Goal: Task Accomplishment & Management: Use online tool/utility

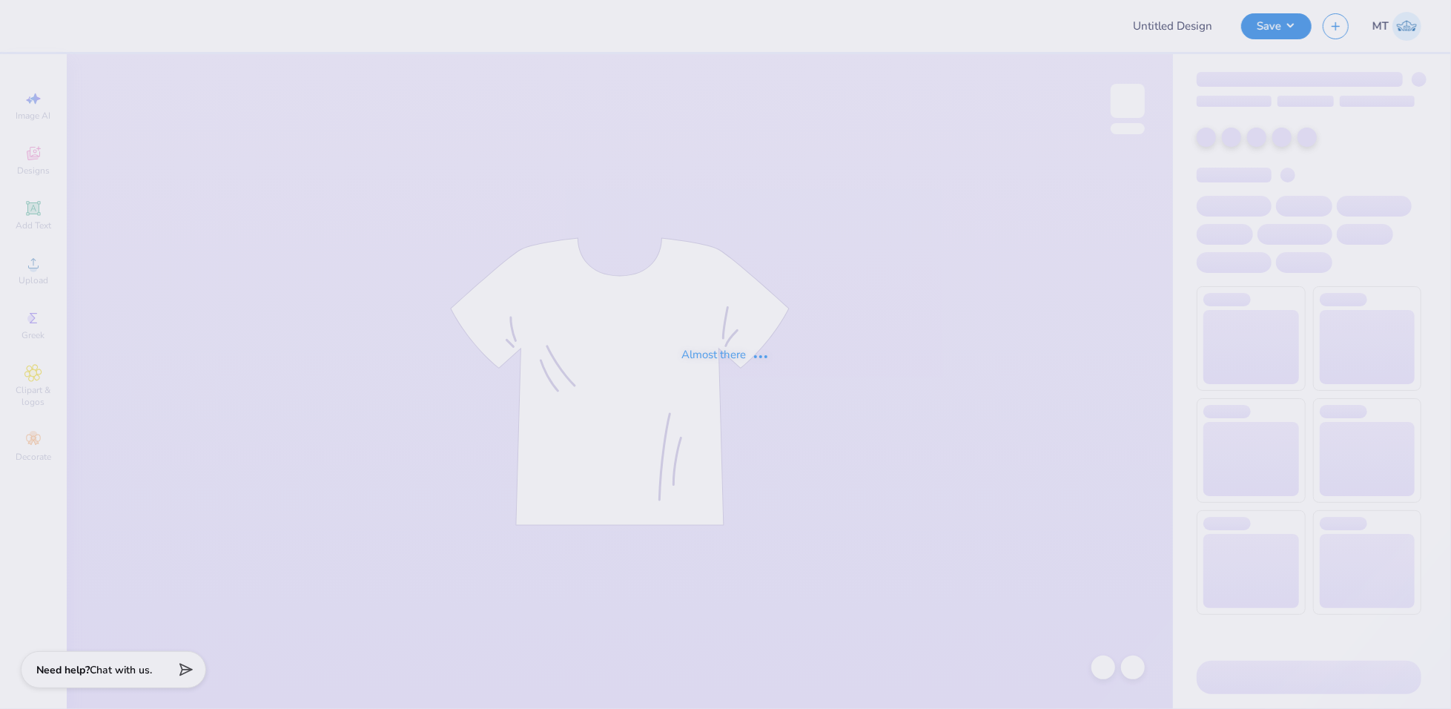
type input "FPS239238"
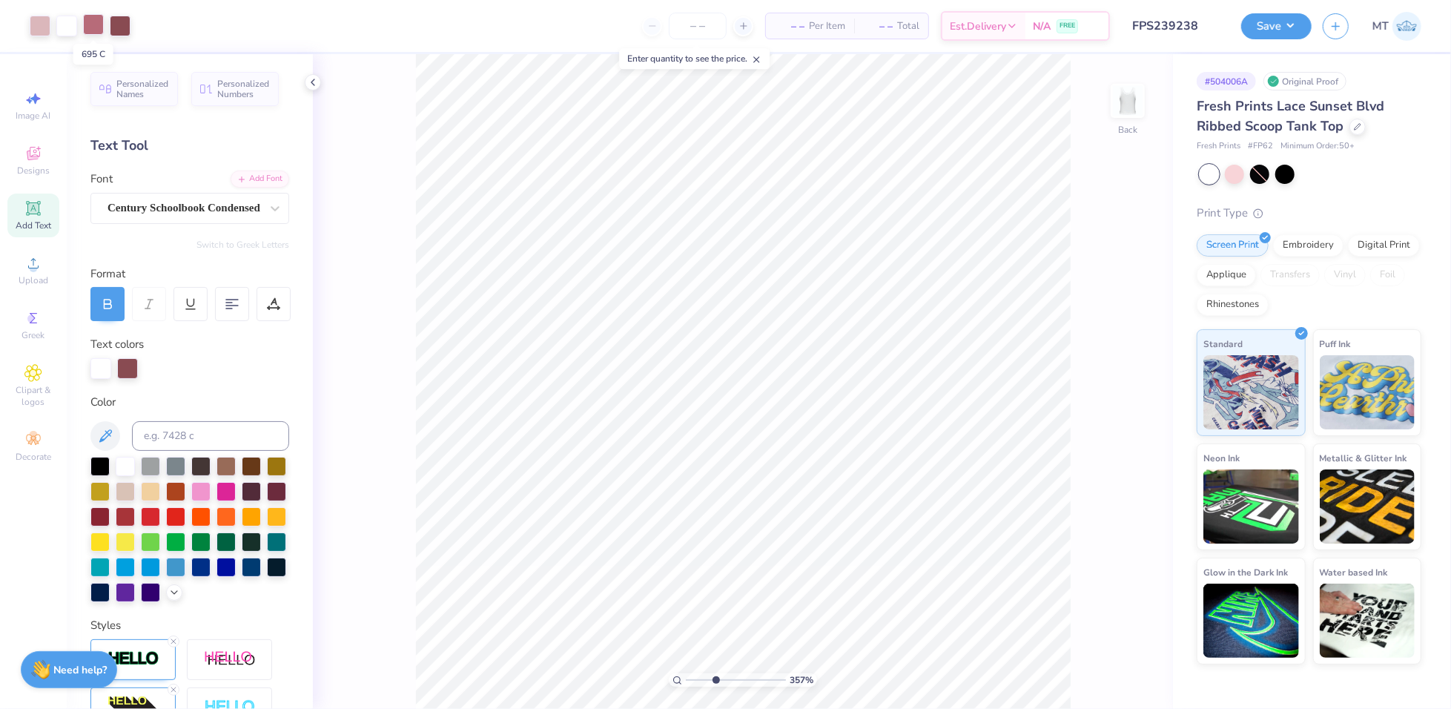
click at [96, 26] on div at bounding box center [93, 24] width 21 height 21
type input "3.56785951939272"
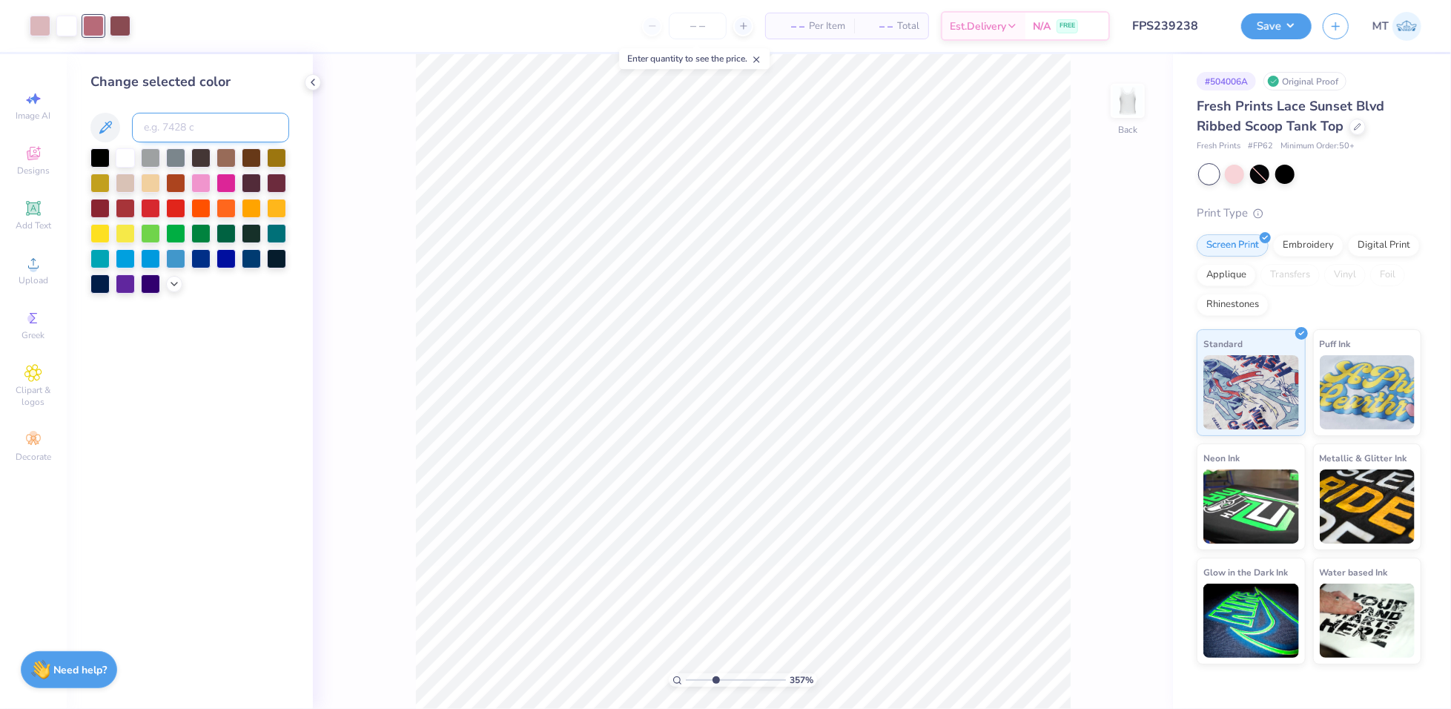
click at [192, 125] on input at bounding box center [210, 128] width 157 height 30
type input "701"
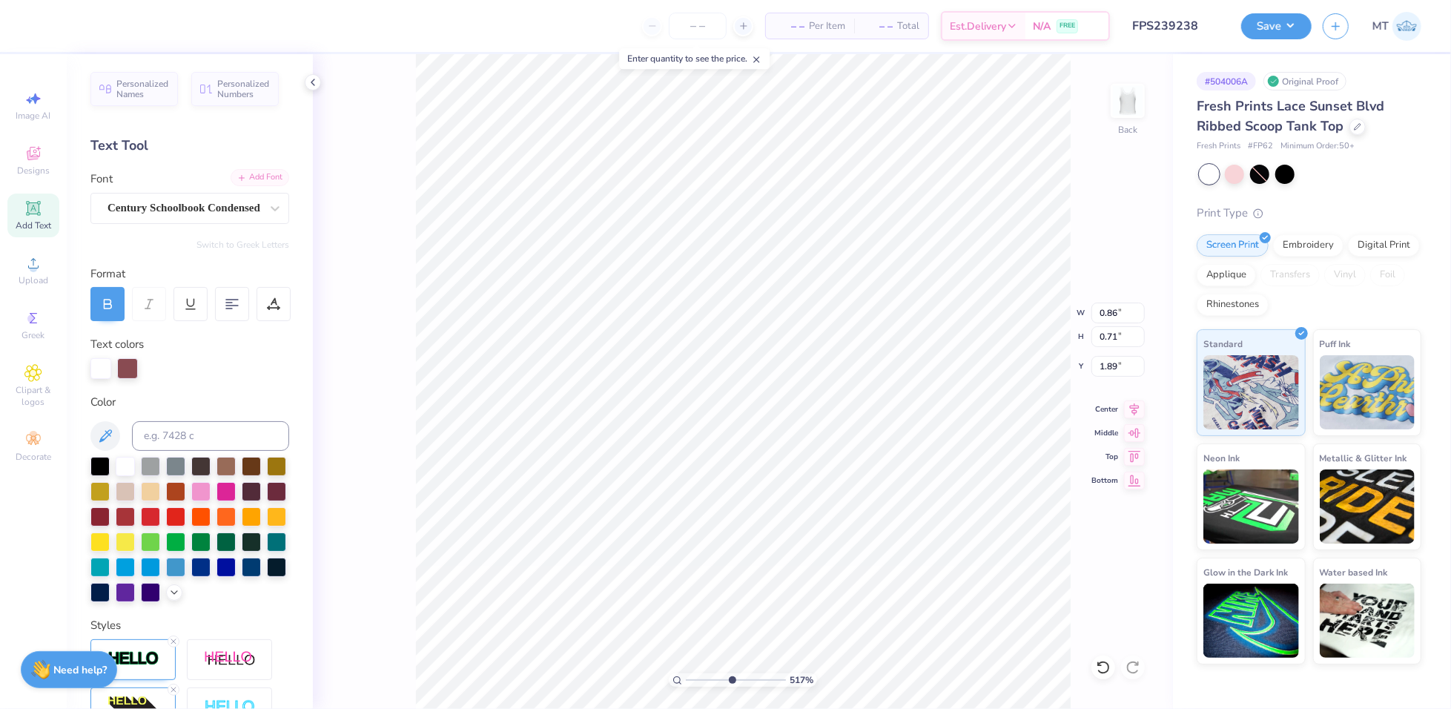
click at [249, 174] on div "Add Font" at bounding box center [260, 177] width 59 height 17
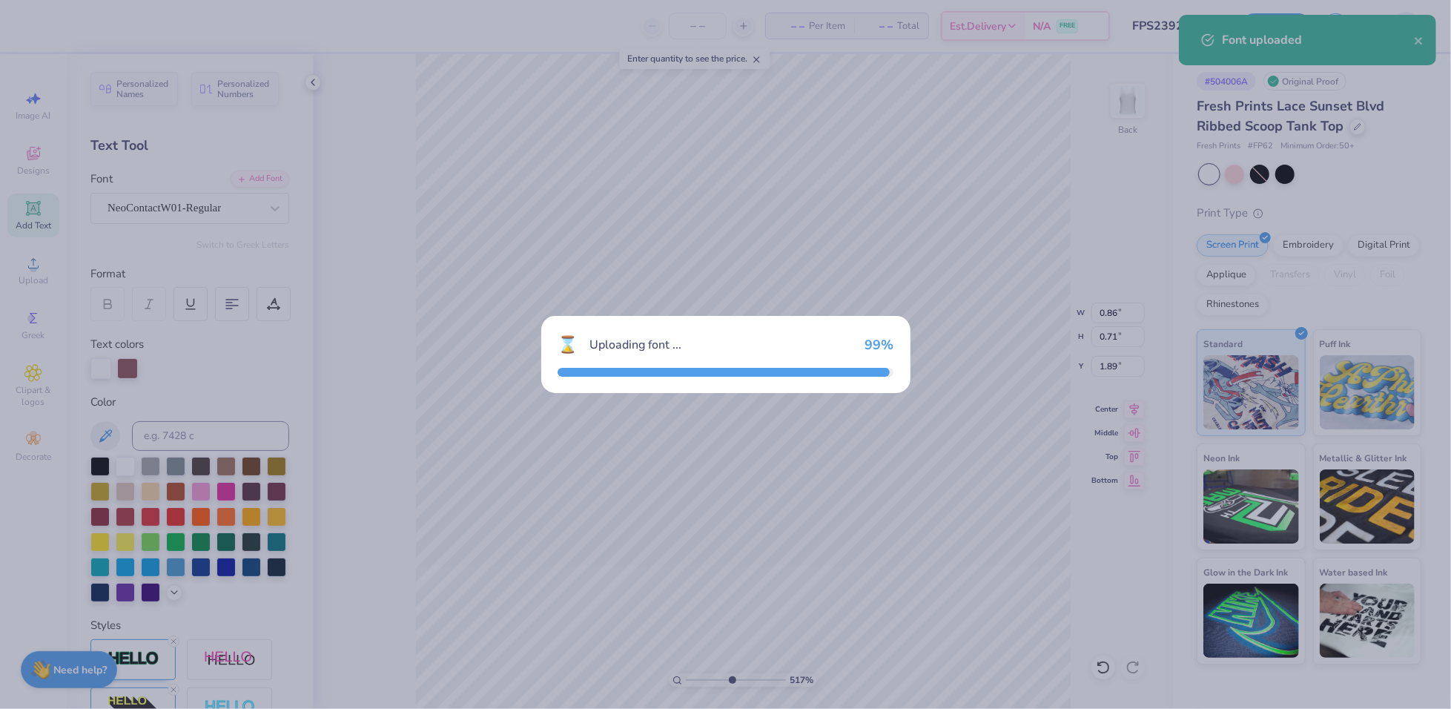
type input "5.17322793712472"
type input "0.75"
type input "0.65"
type input "1.92"
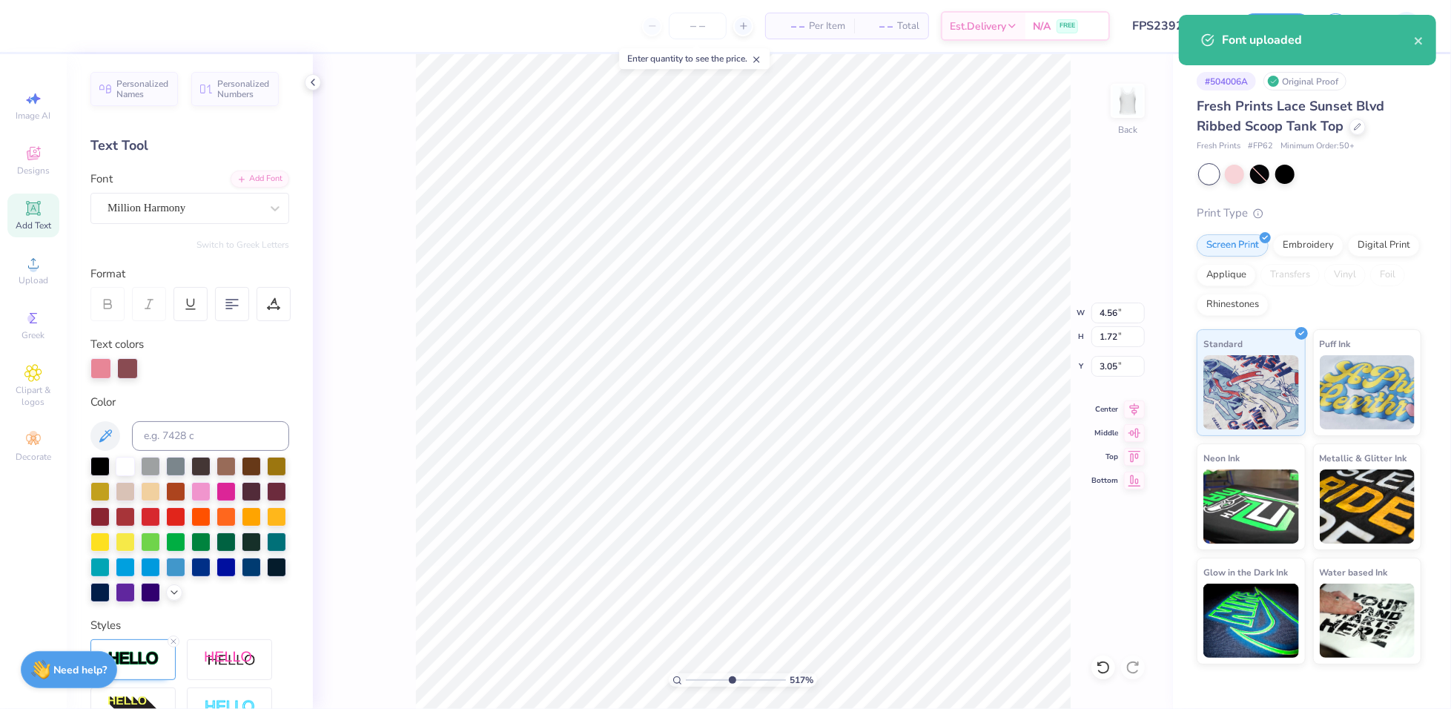
type input "5.17322793712472"
type input "0.92"
type input "0.82"
type input "2.47"
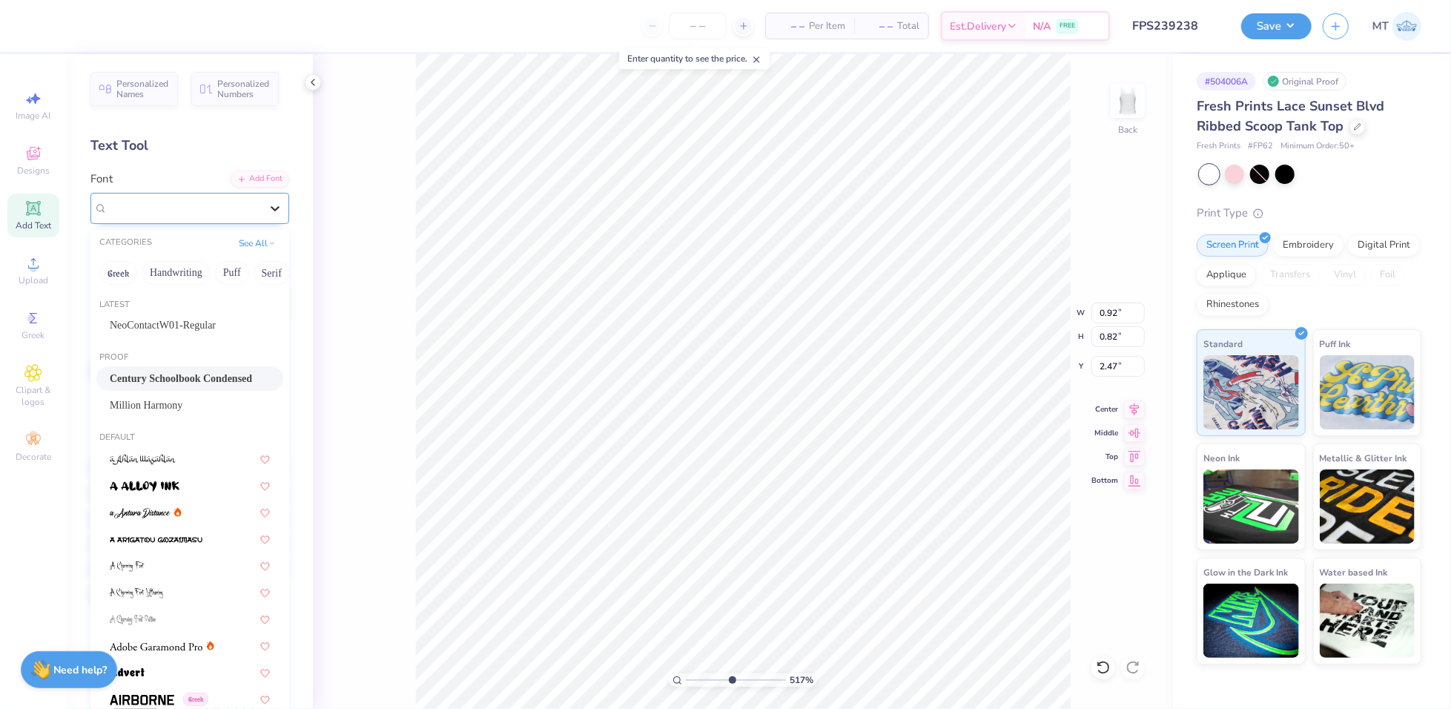
click at [268, 202] on icon at bounding box center [275, 208] width 15 height 15
click at [171, 325] on span "NeoContactW01-Regular" at bounding box center [163, 325] width 106 height 16
type input "5.17322793712472"
type input "0.81"
type input "0.74"
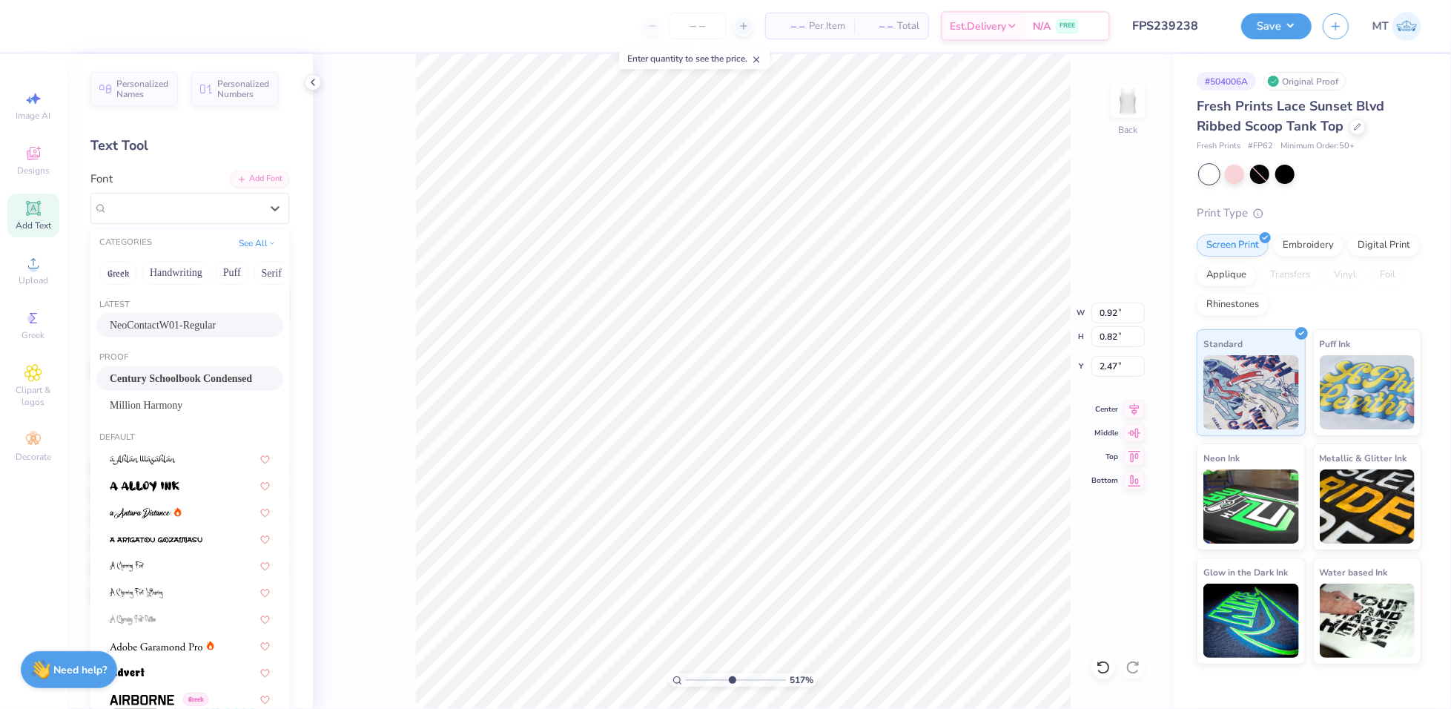
type input "2.51"
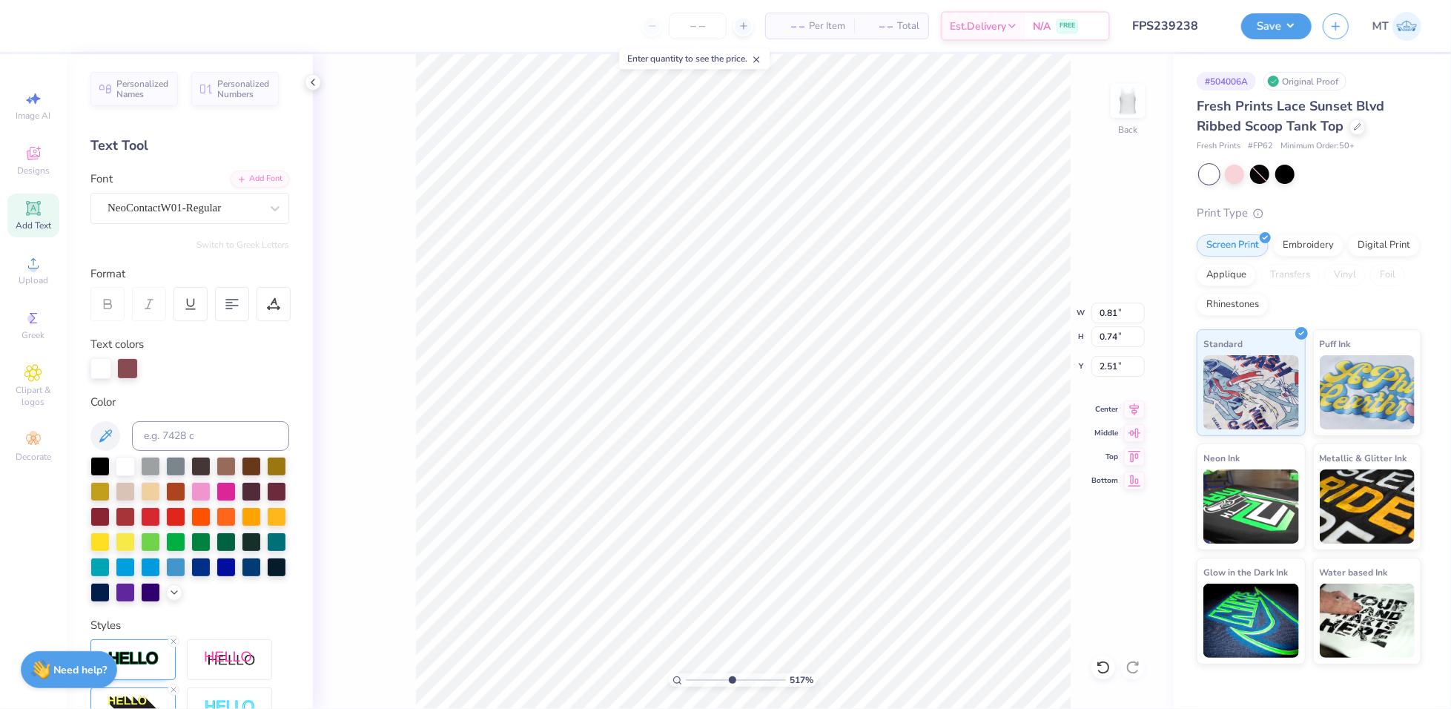
type input "5.17322793712472"
type input "0.50"
type input "0.52"
type input "2.17"
click at [230, 202] on div "Century Schoolbook Condensed" at bounding box center [184, 207] width 156 height 23
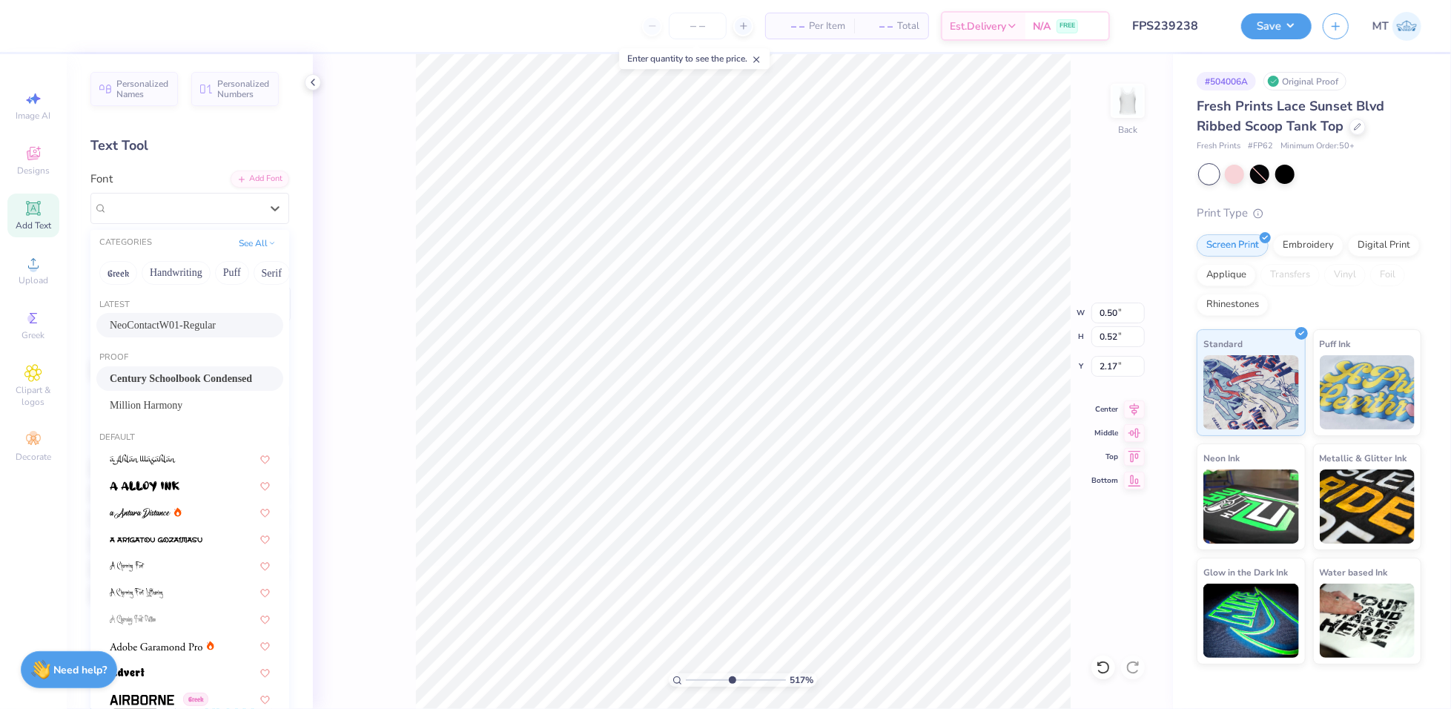
click at [171, 314] on div "NeoContactW01-Regular" at bounding box center [189, 325] width 187 height 24
type input "5.17322793712472"
type input "0.43"
type input "0.48"
type input "2.19"
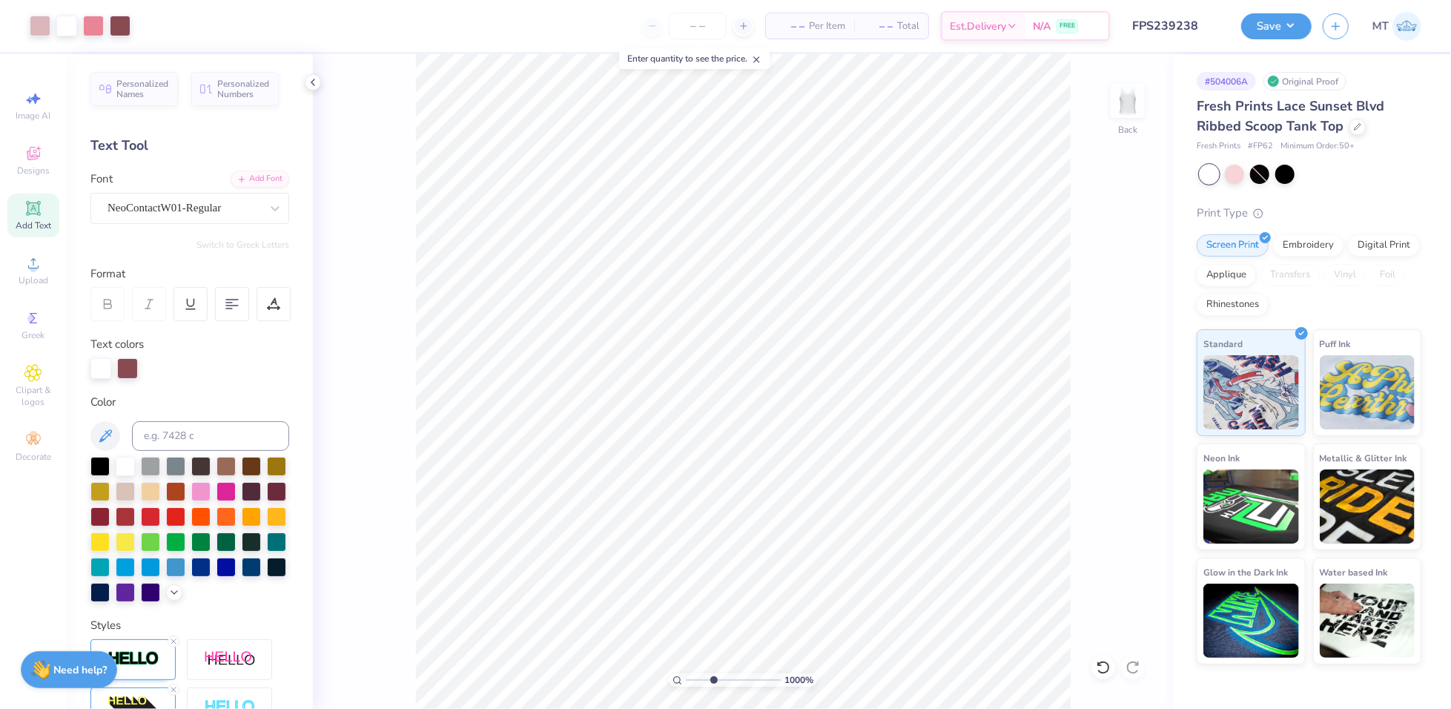
type input "10"
type input "2.11"
type input "6.74280742407289"
type input "4.56"
type input "2.86"
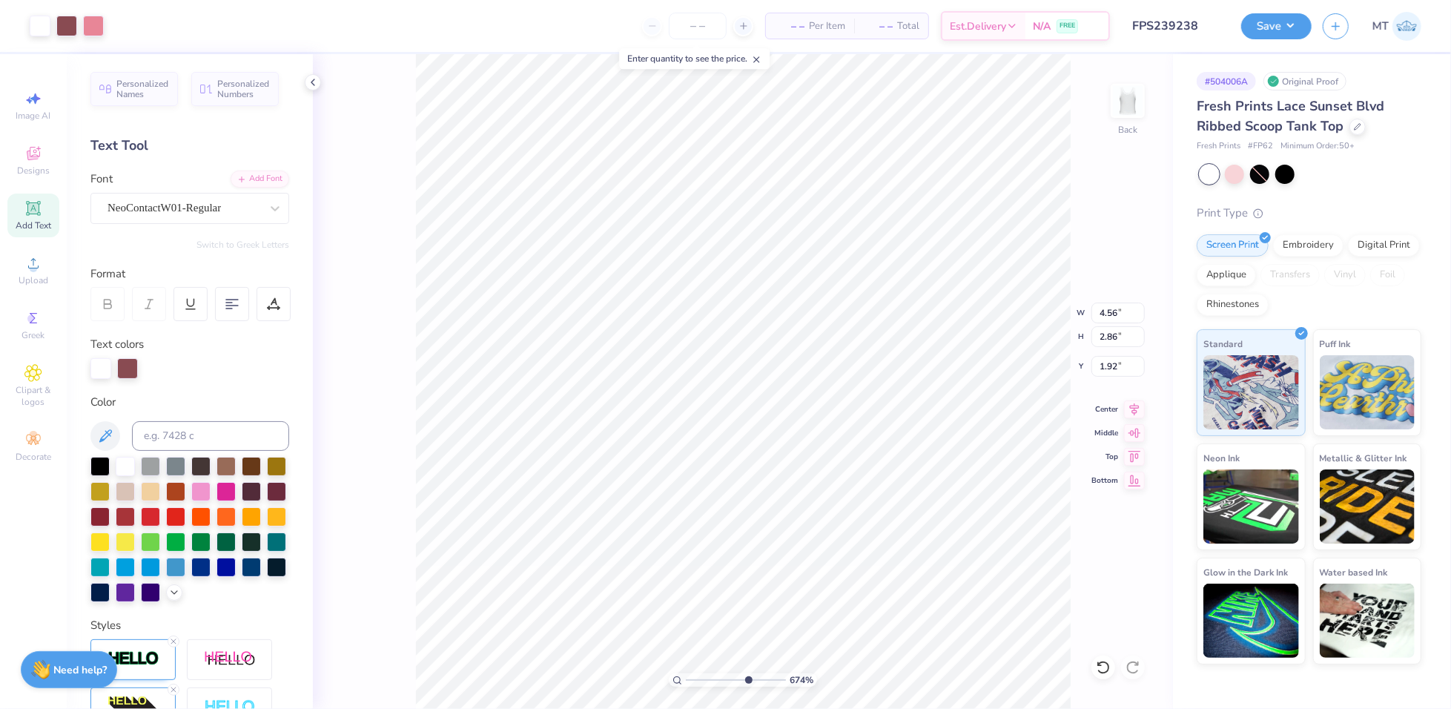
type input "6.74280742407289"
type input "0.75"
type input "0.65"
type input "0.72"
type input "6.74280742407289"
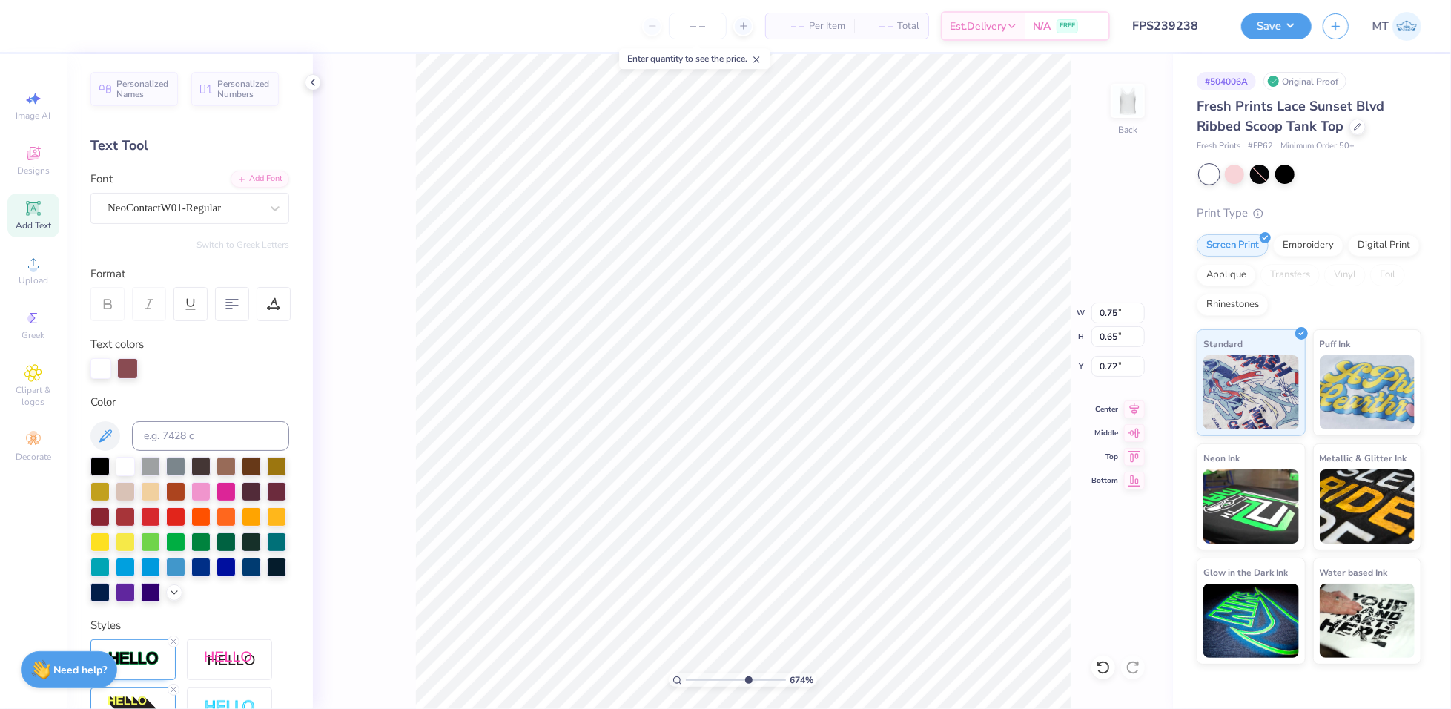
type input "0.91"
type input "1.34"
type input "1.92"
type input "6.74280742407289"
type input "1.01"
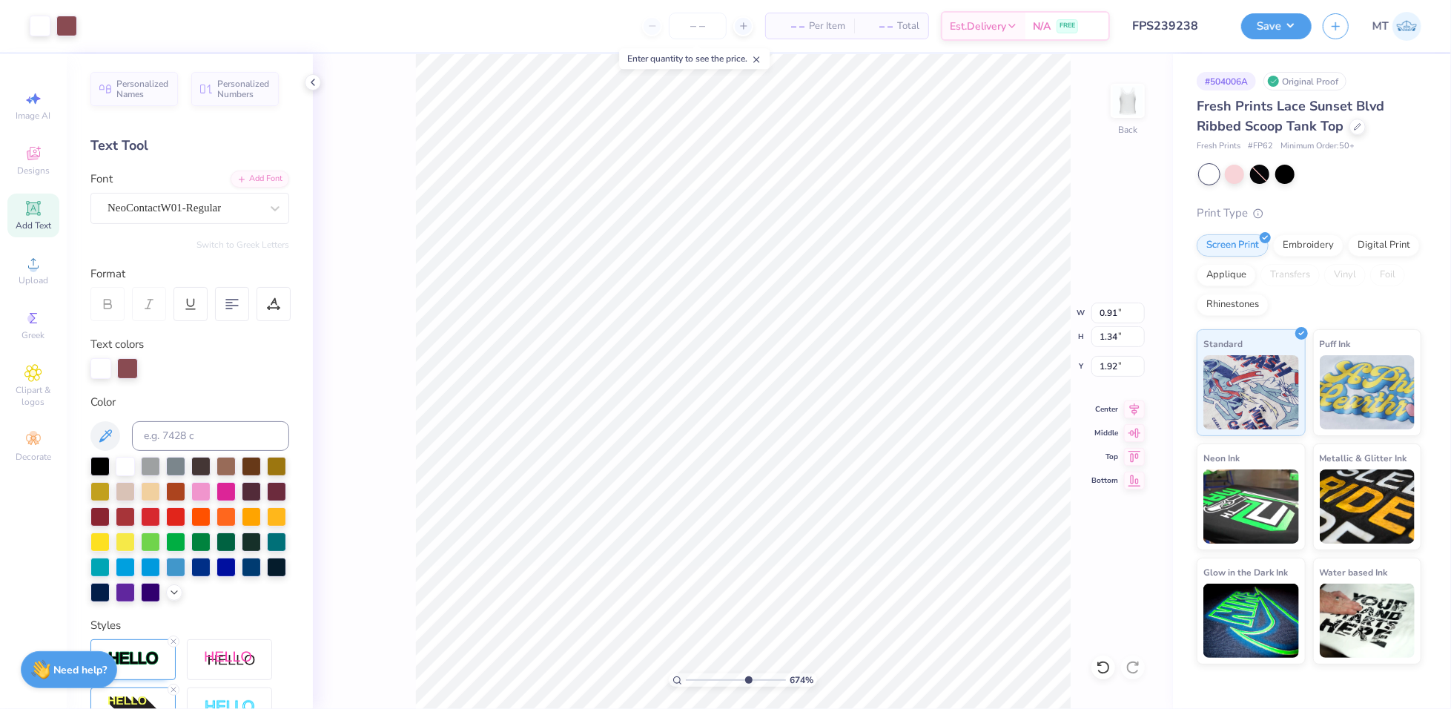
type input "1.47"
type input "1.78"
type input "6.74280742407289"
type input "1.85"
type input "6.74280742407289"
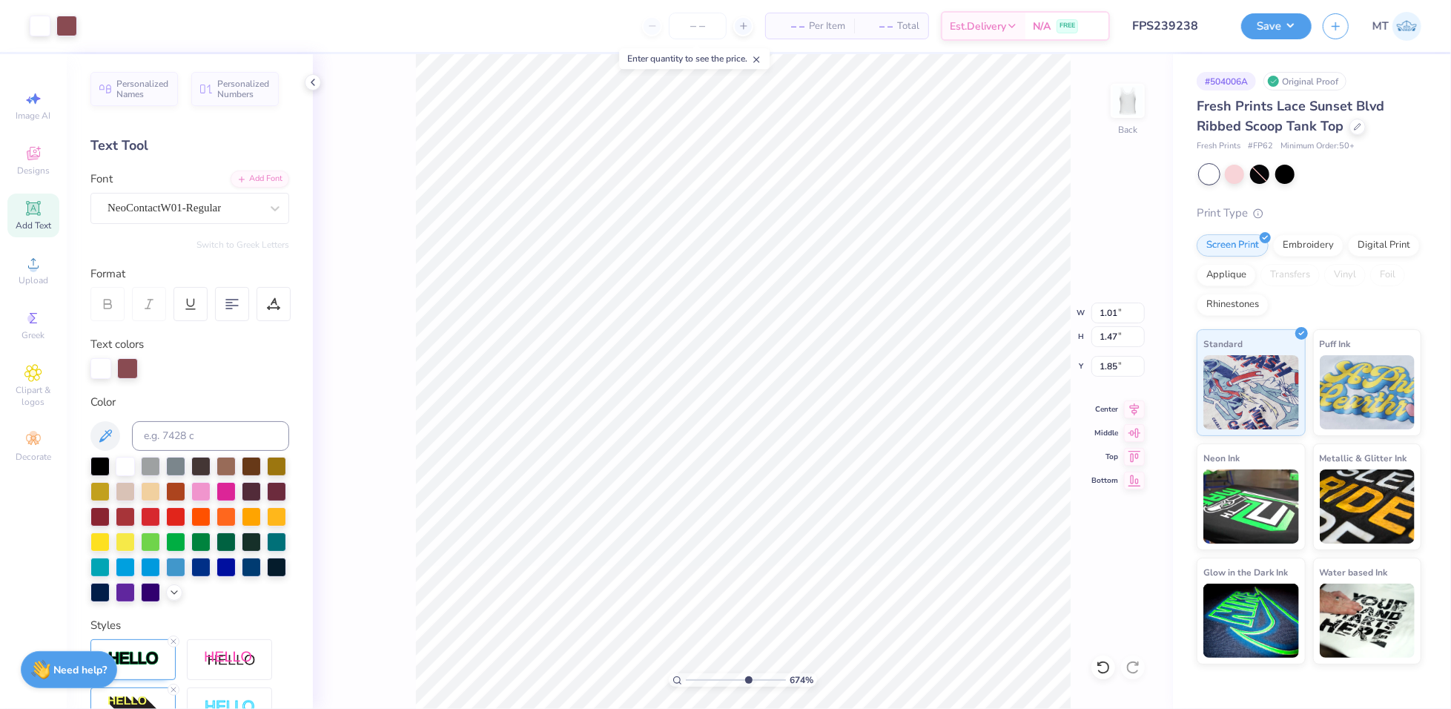
type input "0.97"
type input "1.42"
type input "6.74280742407289"
type input "1.88"
type input "6.74280742407289"
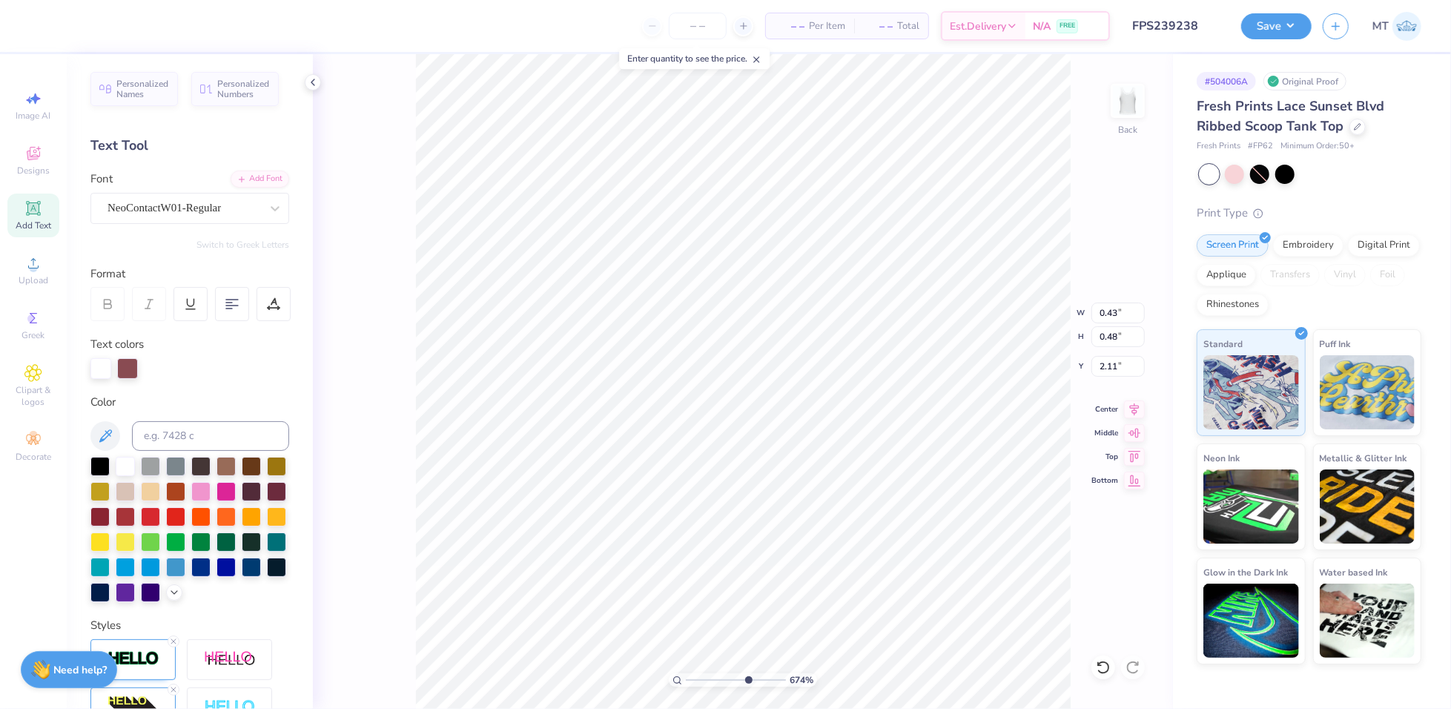
type input "0.52"
type input "0.57"
type input "2.03"
type input "6.74280742407289"
type input "2.07"
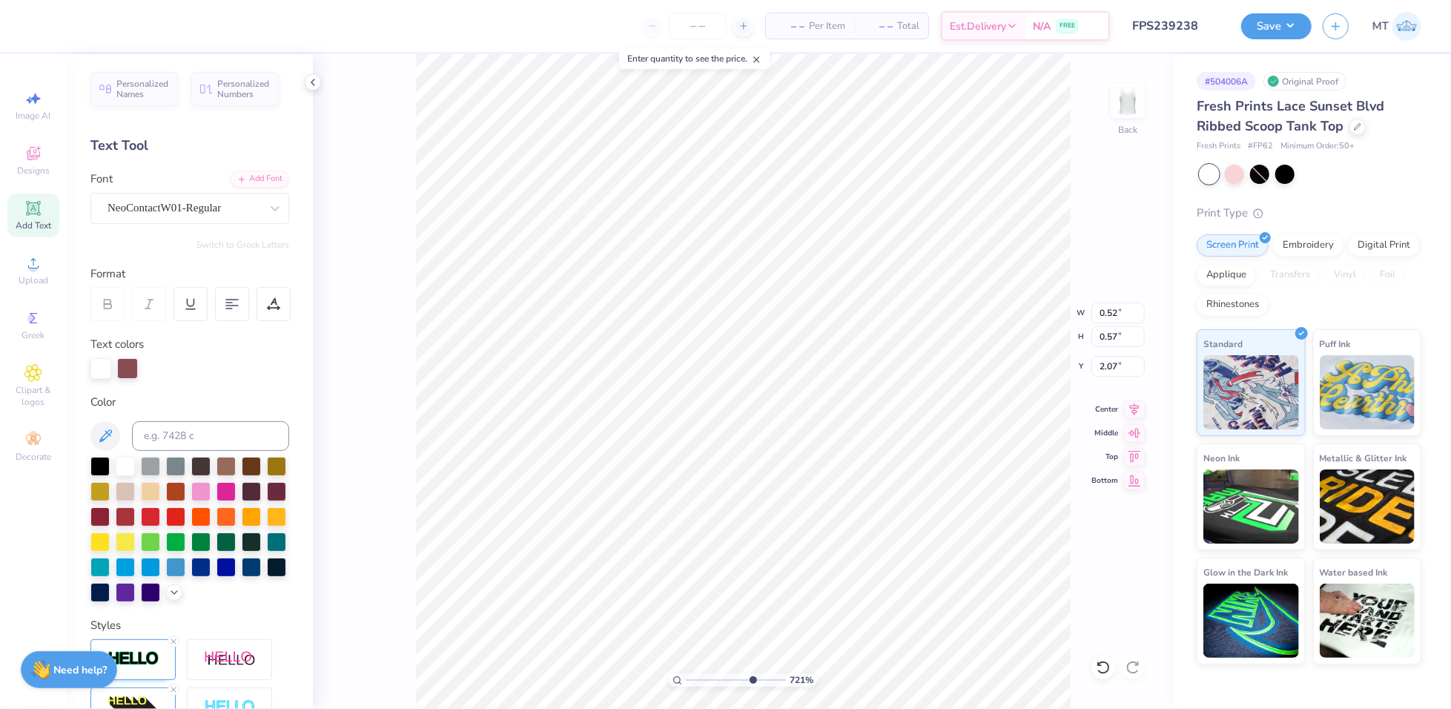
type input "7.21180059256309"
type input "2.10"
type input "7.21180059256309"
type input "4.56"
type input "1.72"
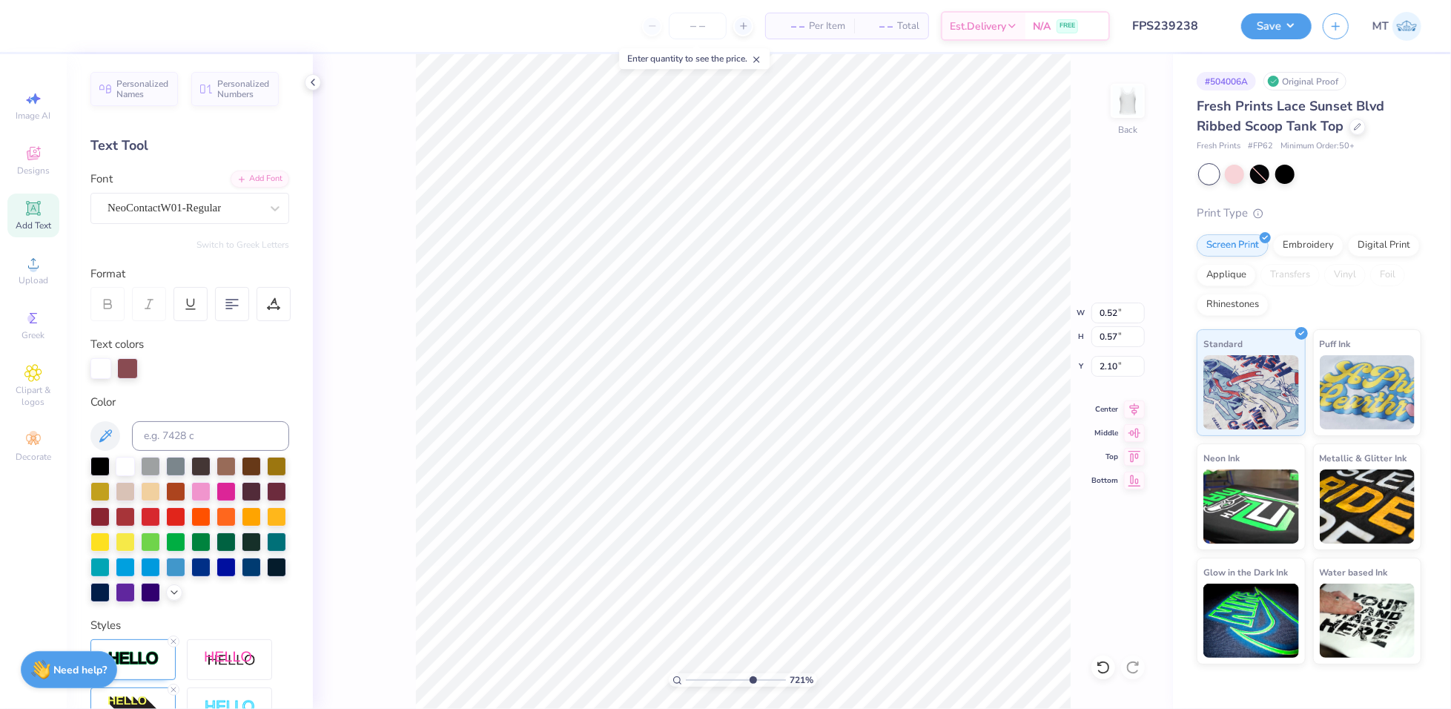
type input "3.05"
type input "7.21180059256309"
type input "0.80"
type input "0.69"
type input "1.88"
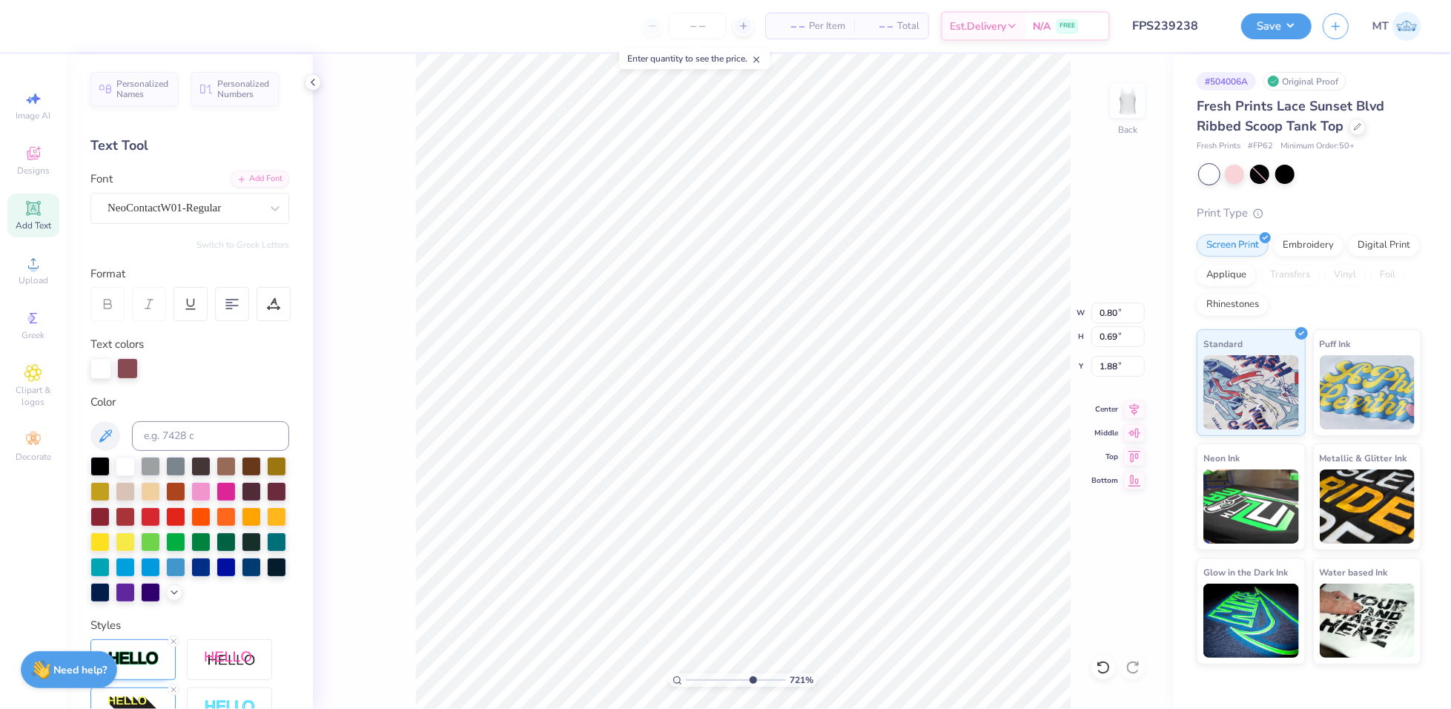
scroll to position [16, 1]
type input "7.21180059256309"
type textarea "Bid"
type input "7.21180059256309"
type textarea "Bid D"
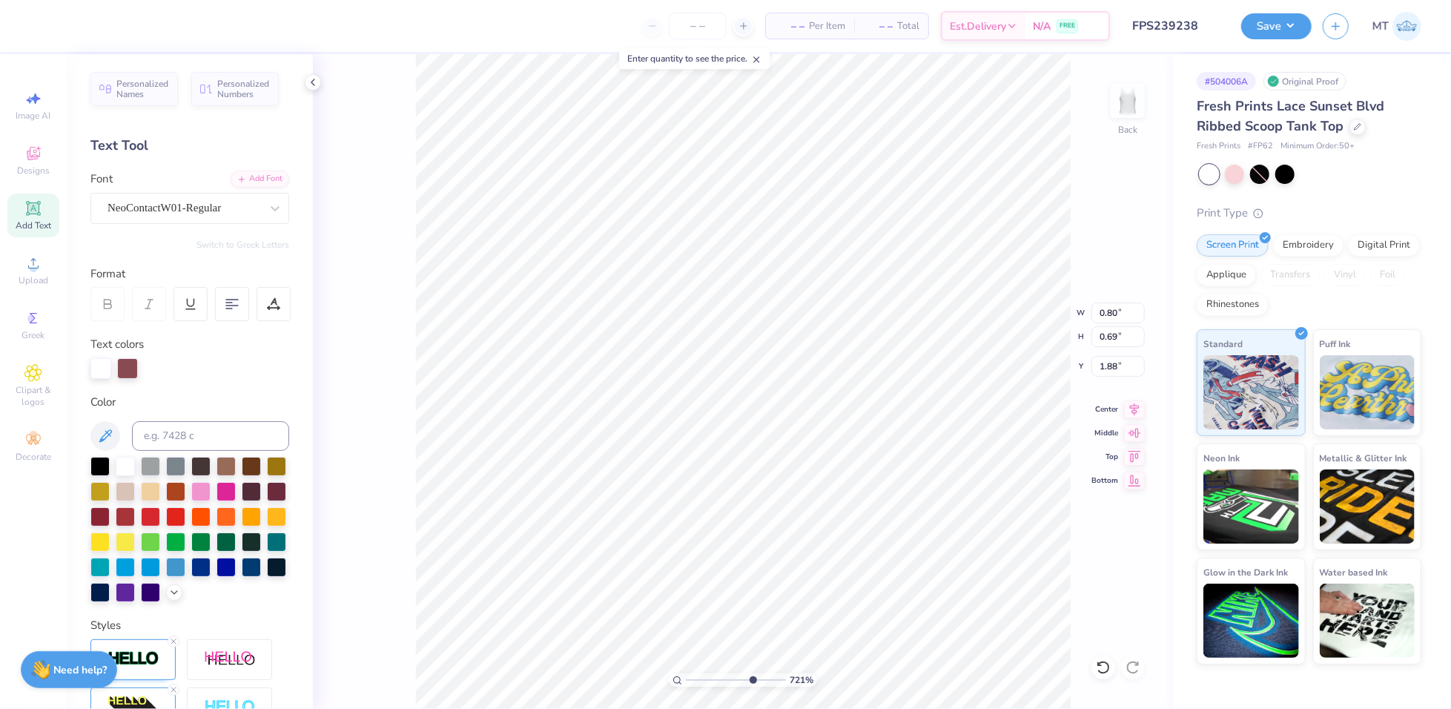
type input "7.21180059256309"
type textarea "Bid Da"
type input "7.21180059256309"
type textarea "Bid Day"
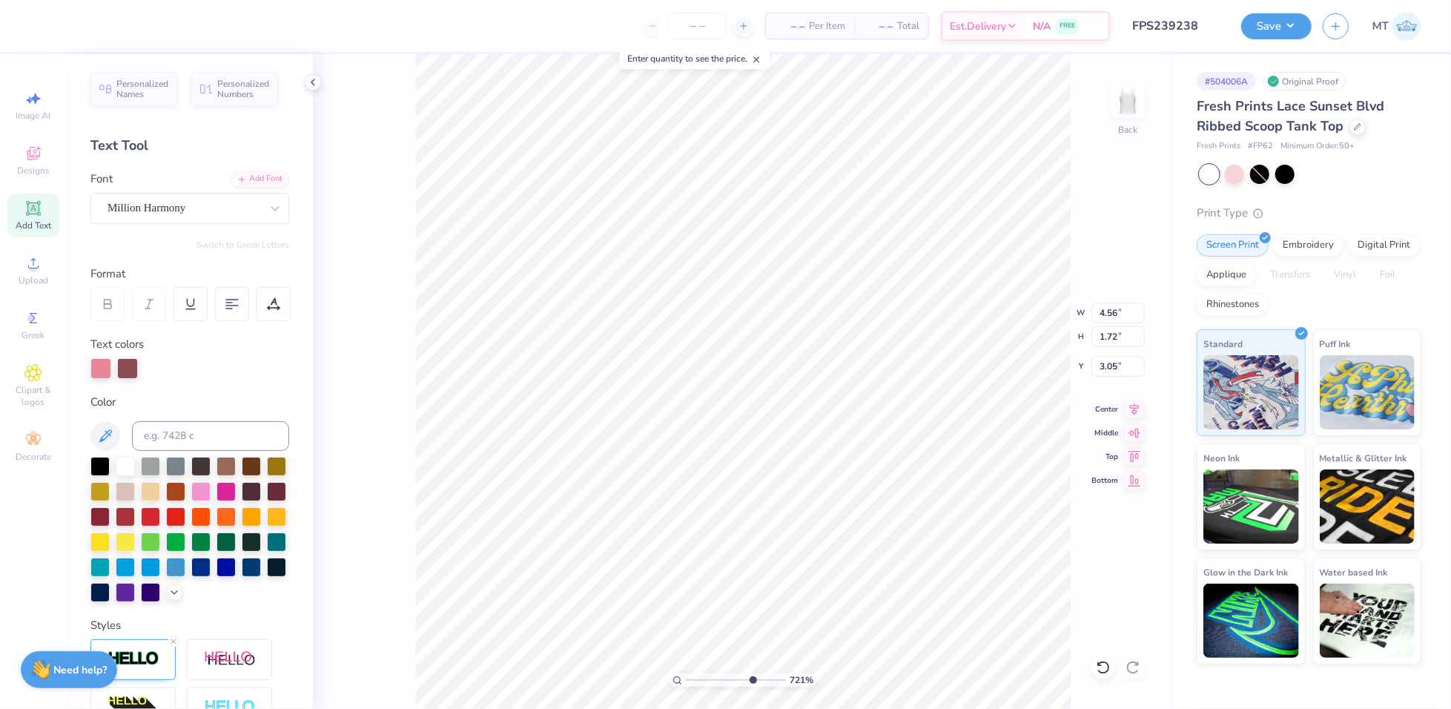
type input "7.21180059256309"
type input "0.86"
type input "0.79"
type input "2.51"
type input "7.21180059256309"
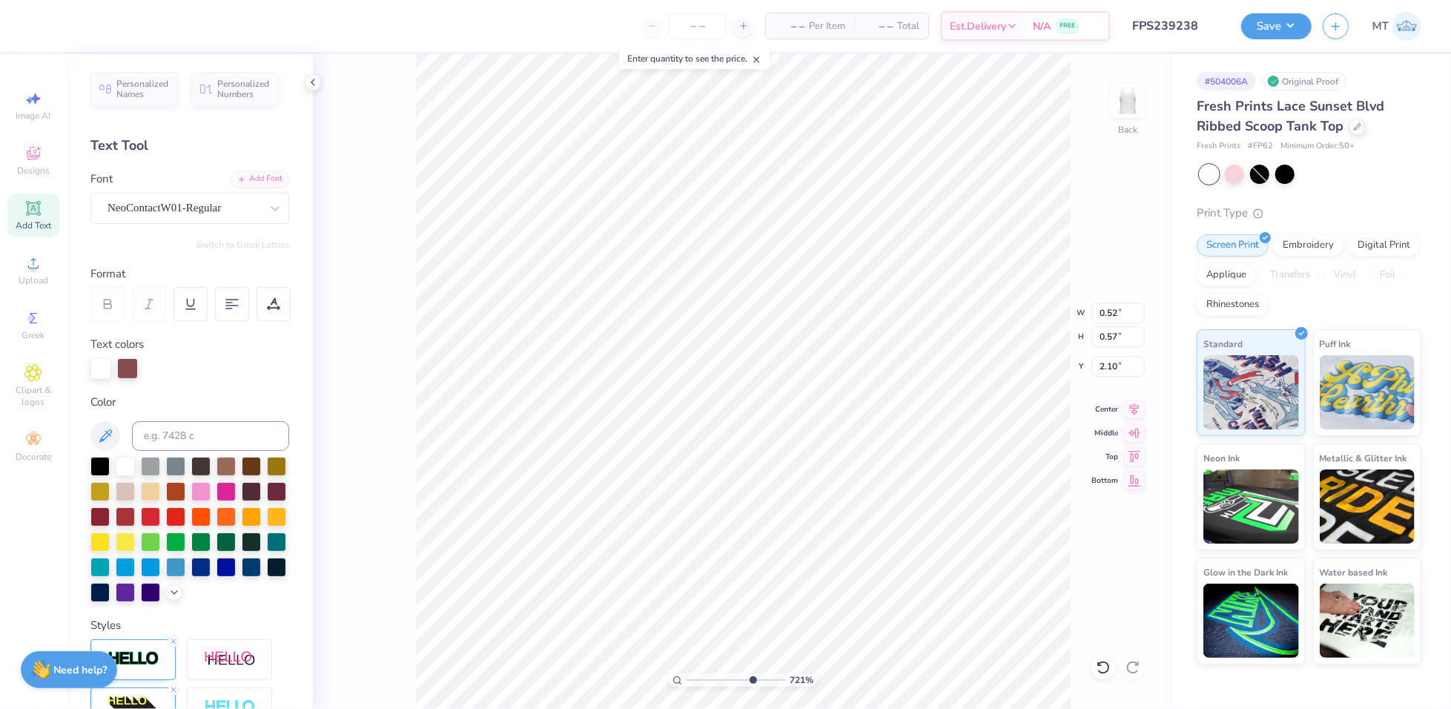
type input "2.64"
type input "7.21180059256309"
type input "1.70"
type input "0.97"
type input "1.73"
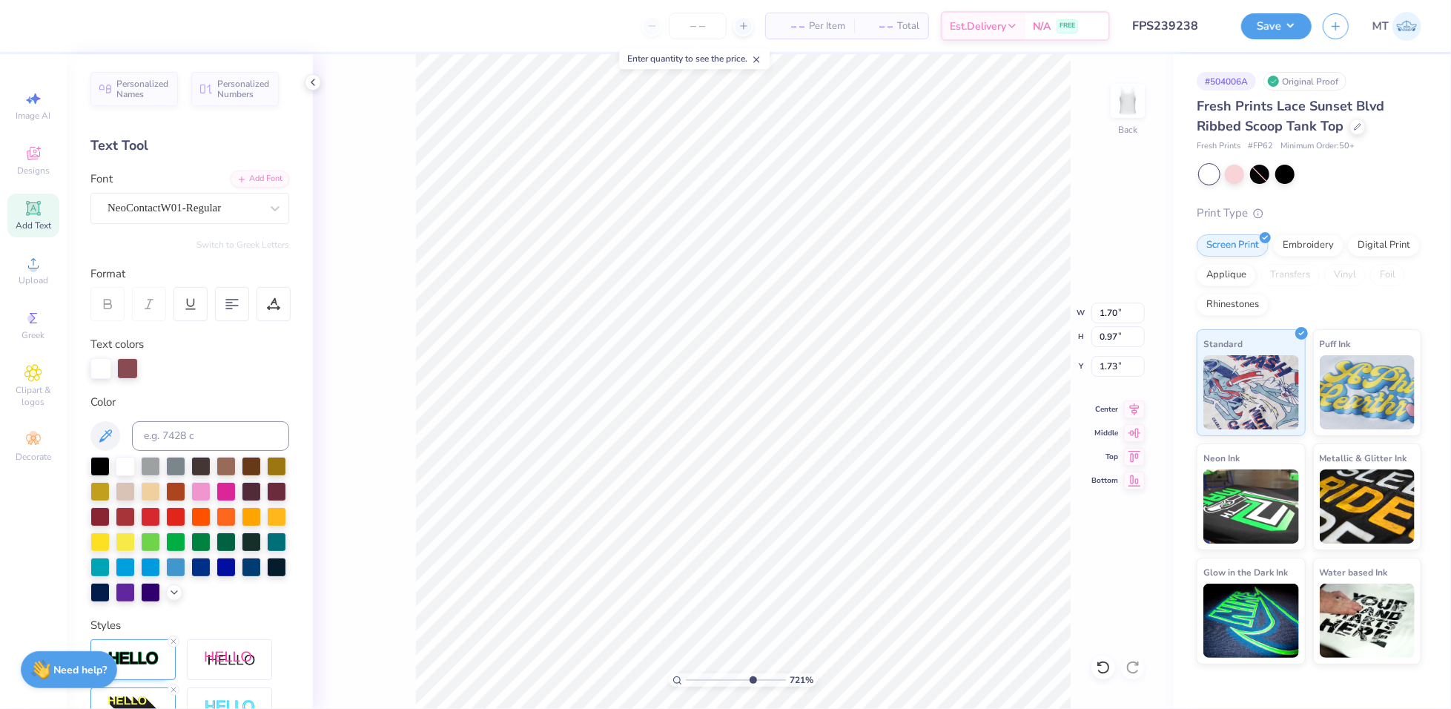
type input "7.21180059256309"
type input "1.87"
type input "7.21180059256309"
type input "2.61"
type input "7.21180059256309"
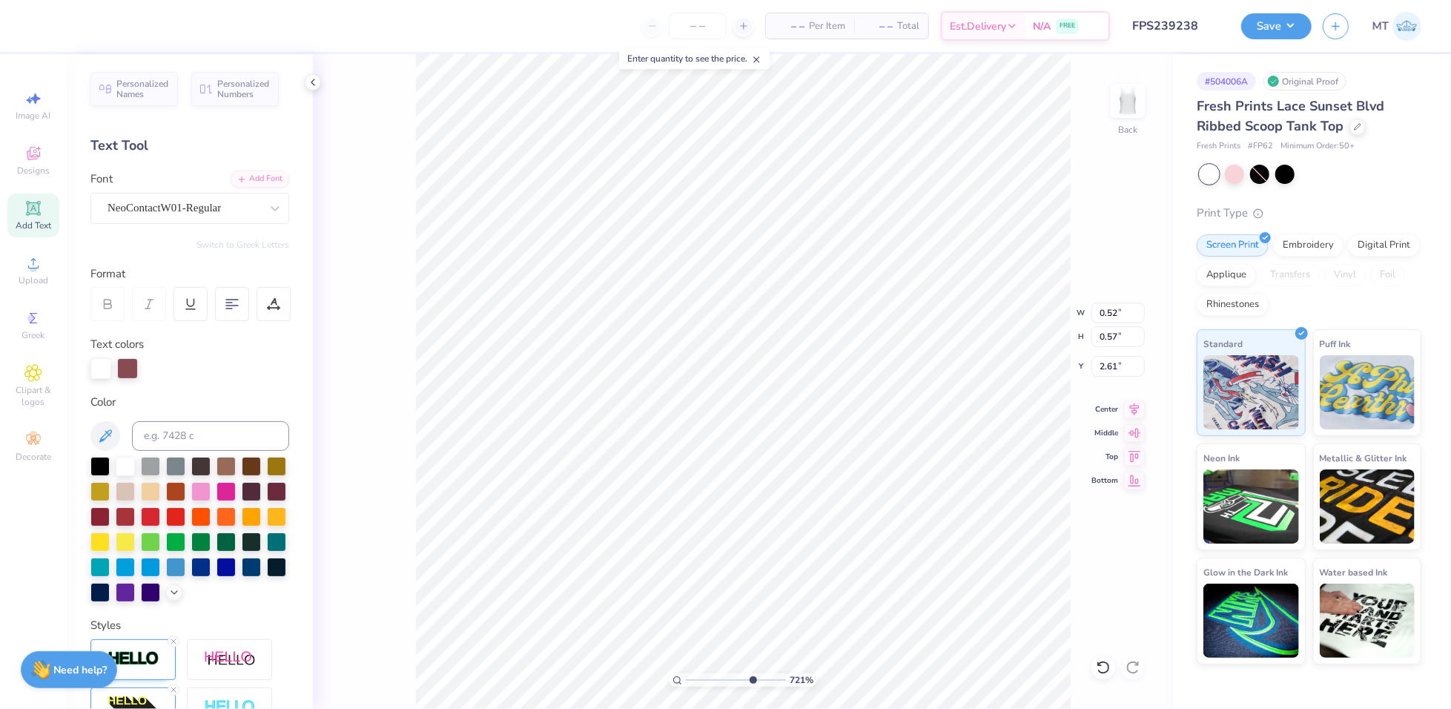
type input "1.70"
type input "1.32"
type input "1.87"
type input "7.21180059256309"
type input "1.92"
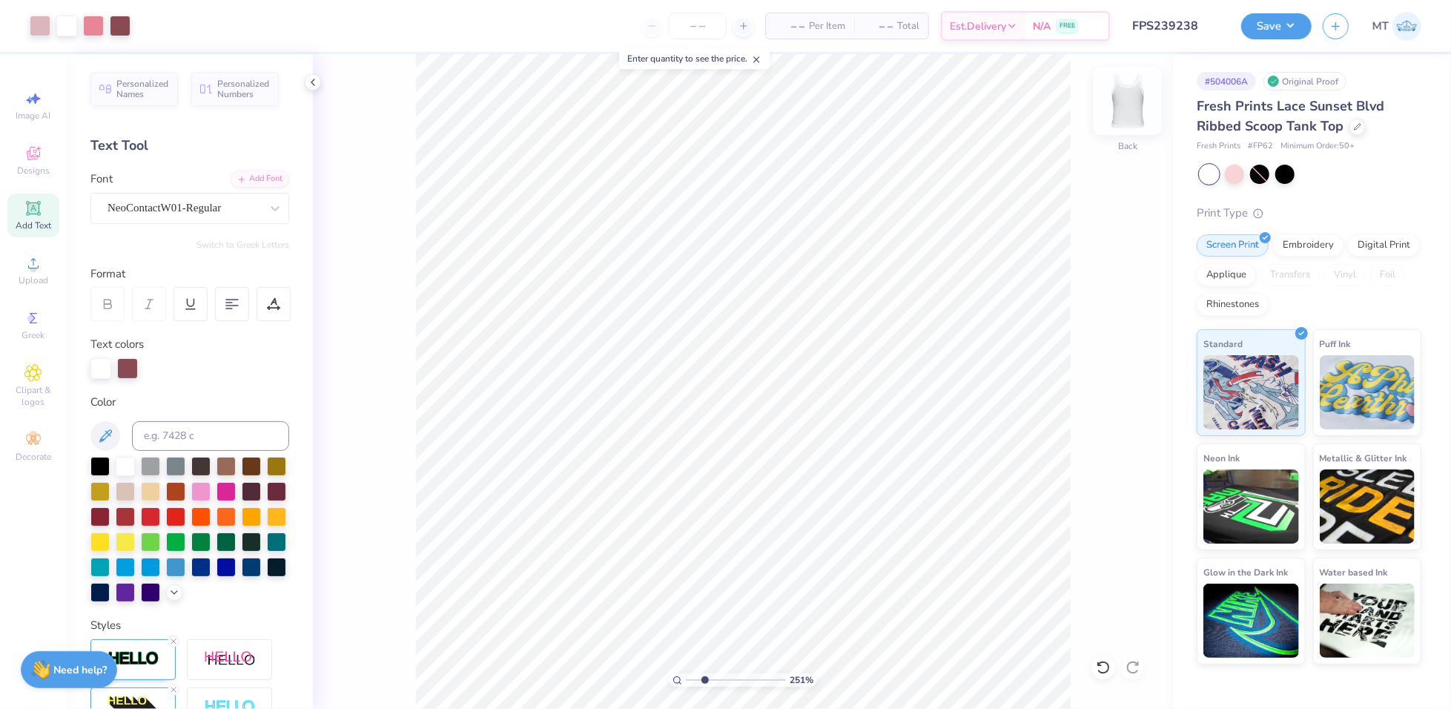
type input "1"
click at [1273, 31] on button "Save" at bounding box center [1276, 24] width 70 height 26
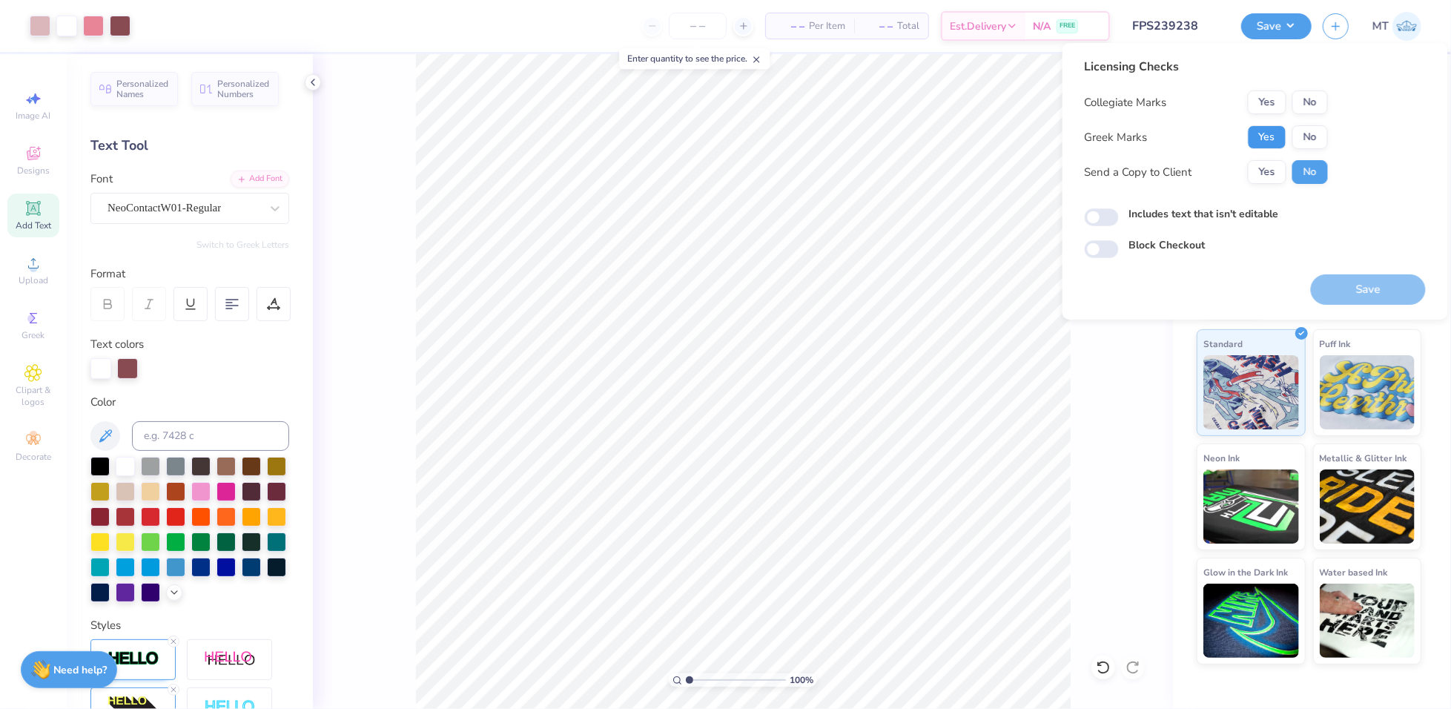
click at [1263, 141] on button "Yes" at bounding box center [1267, 137] width 39 height 24
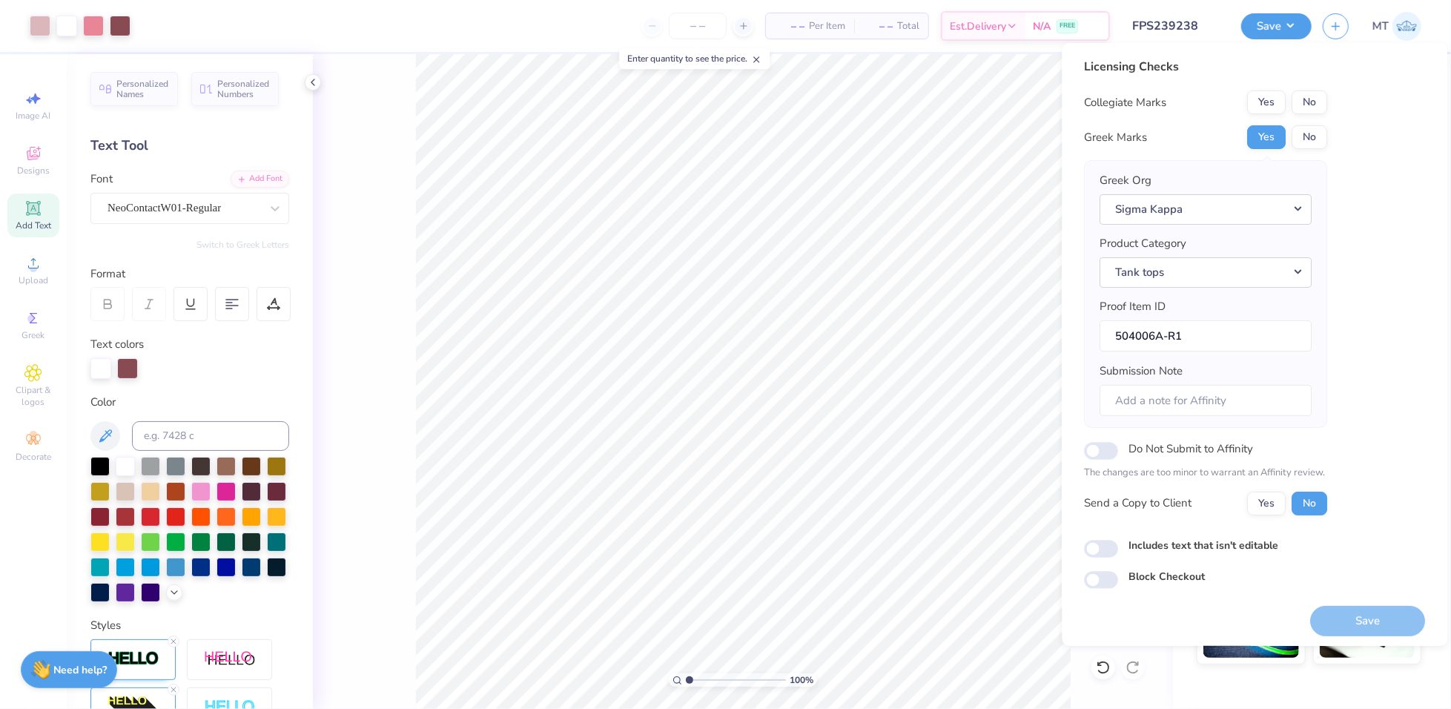
click at [1314, 105] on button "No" at bounding box center [1310, 102] width 36 height 24
click at [1393, 625] on button "Save" at bounding box center [1368, 621] width 115 height 30
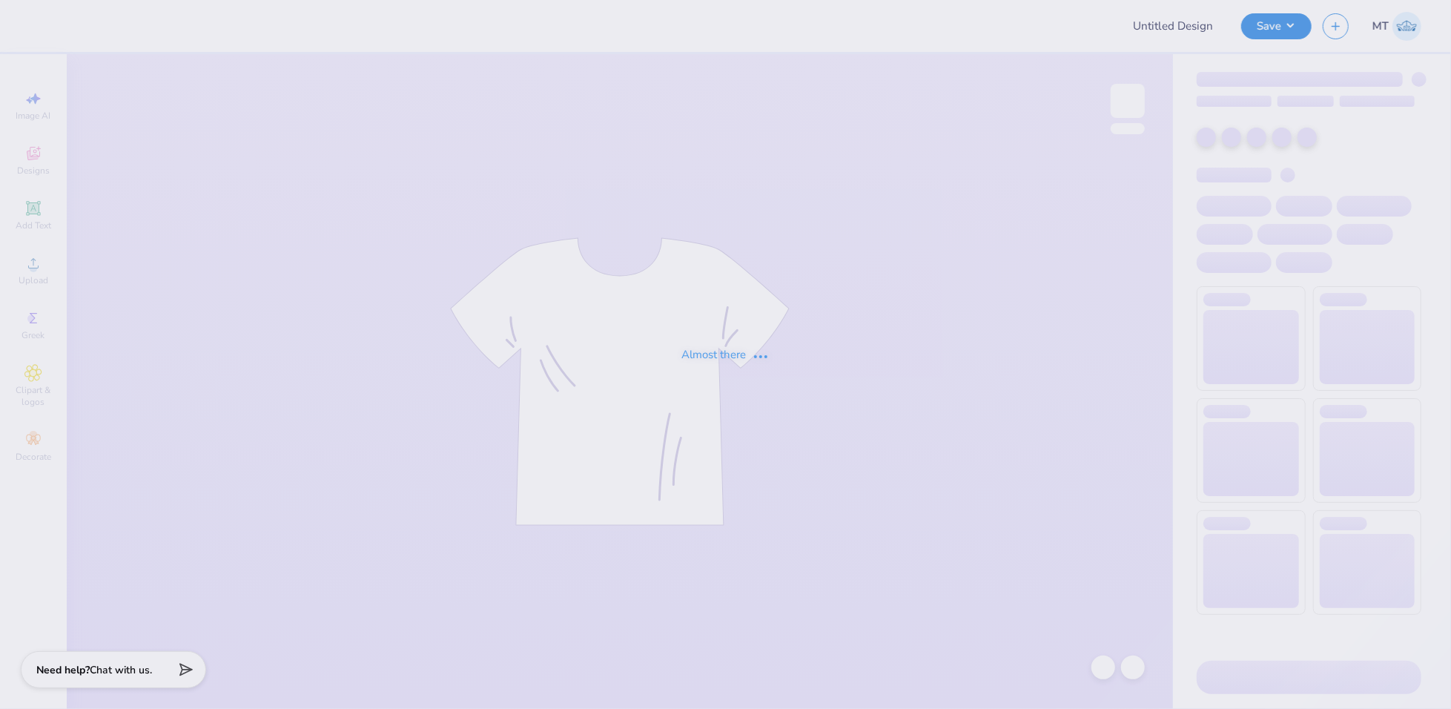
type input "FPS238883"
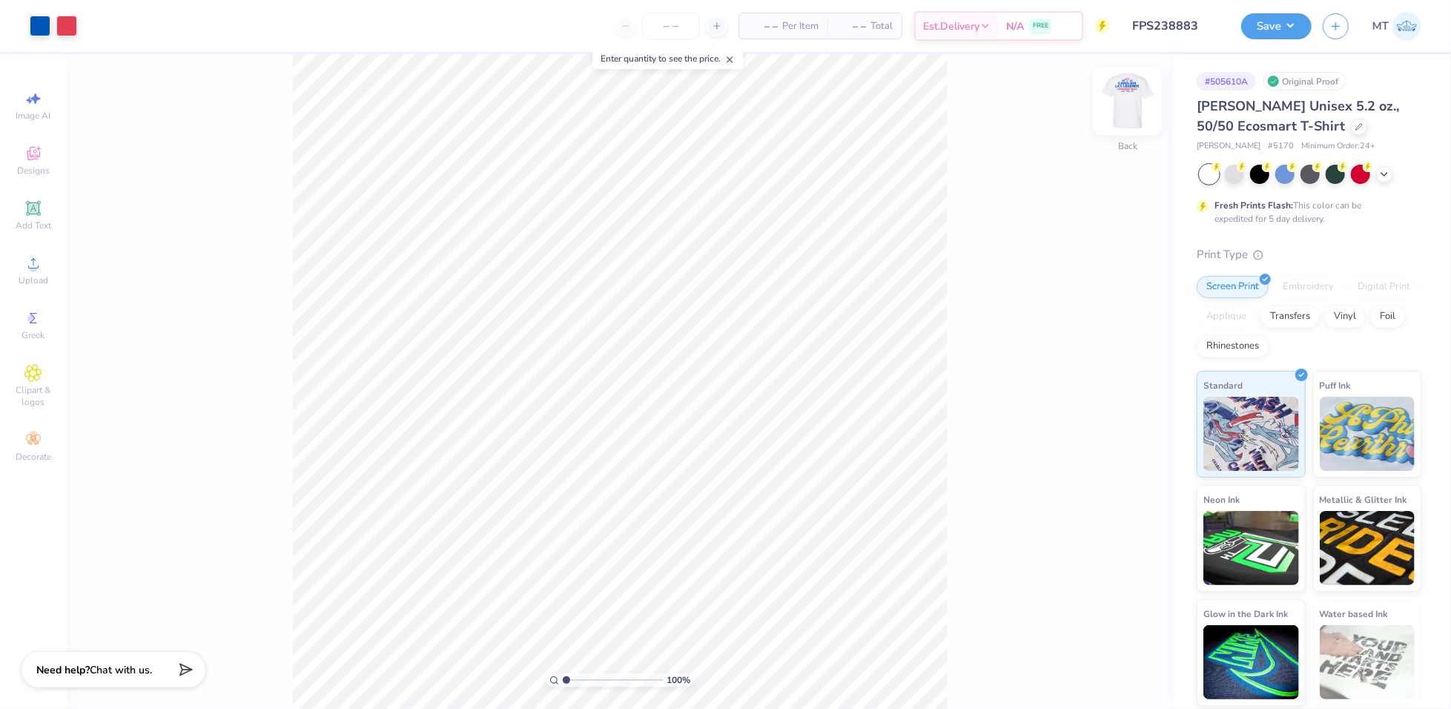
click at [1112, 101] on img at bounding box center [1127, 100] width 59 height 59
click at [1133, 108] on img at bounding box center [1127, 100] width 59 height 59
click at [13, 262] on div "Upload" at bounding box center [33, 270] width 52 height 44
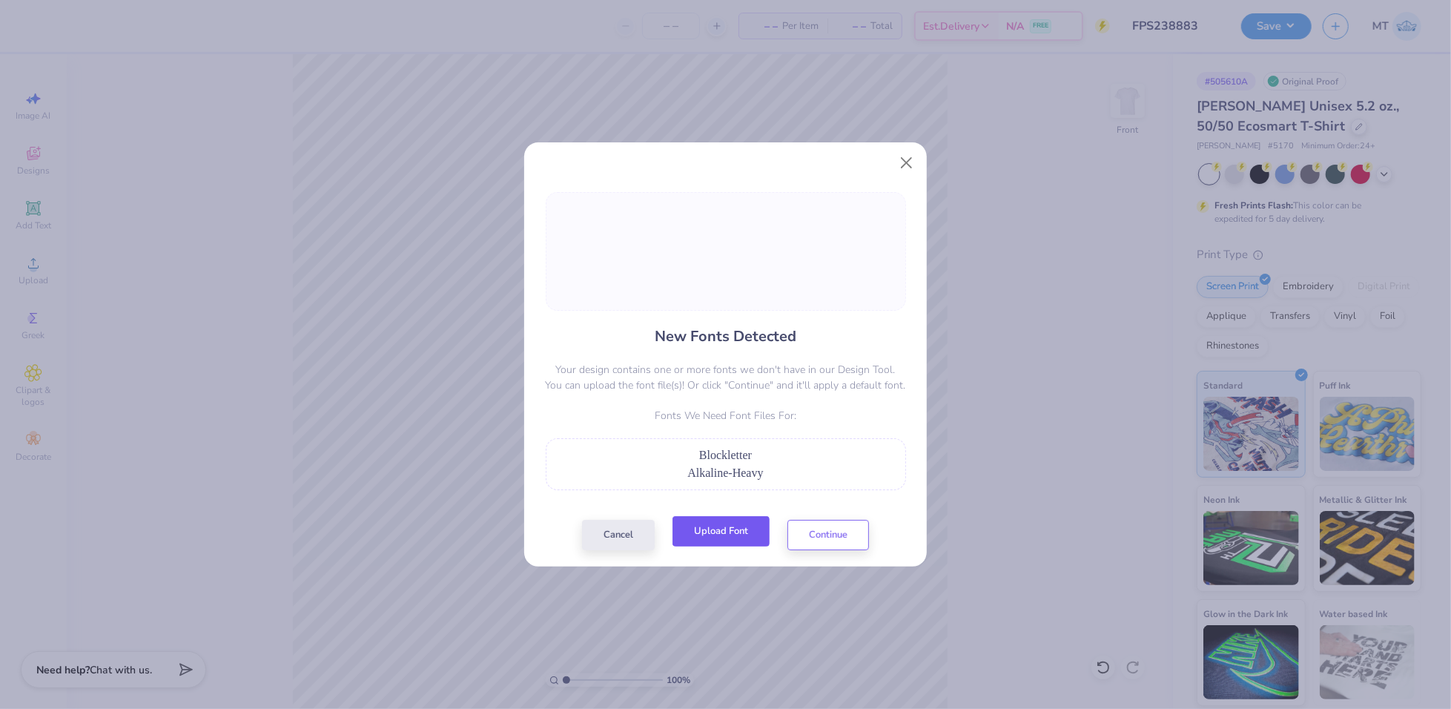
click at [733, 526] on button "Upload Font" at bounding box center [720, 531] width 97 height 30
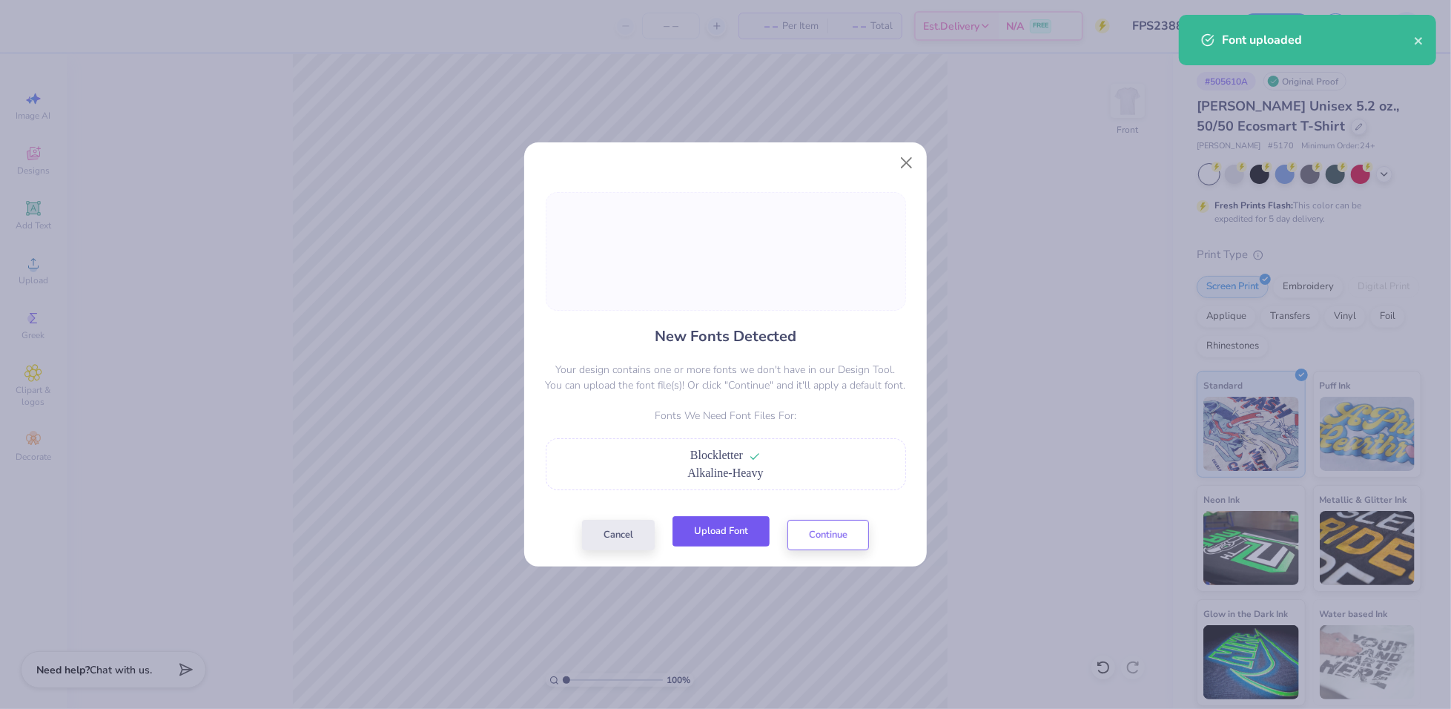
click at [744, 531] on button "Upload Font" at bounding box center [720, 531] width 97 height 30
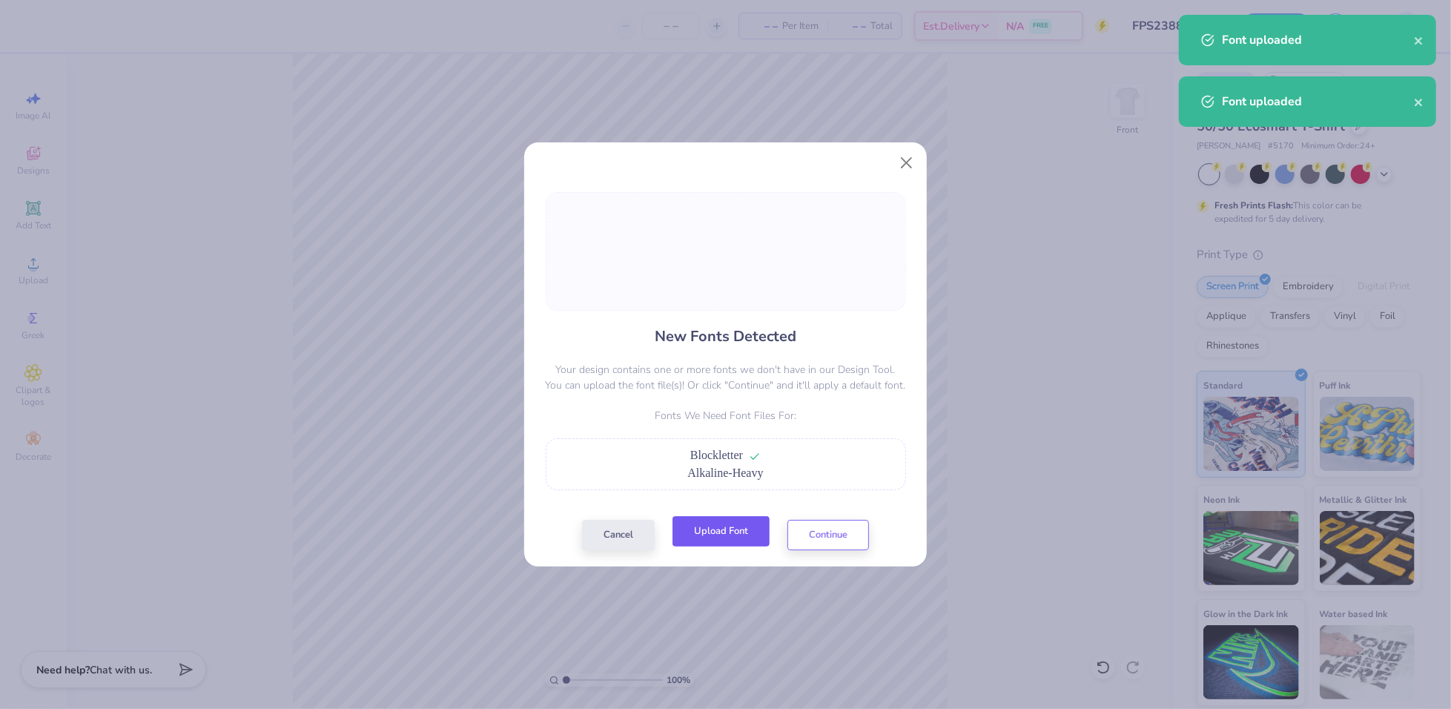
click at [719, 530] on button "Upload Font" at bounding box center [720, 531] width 97 height 30
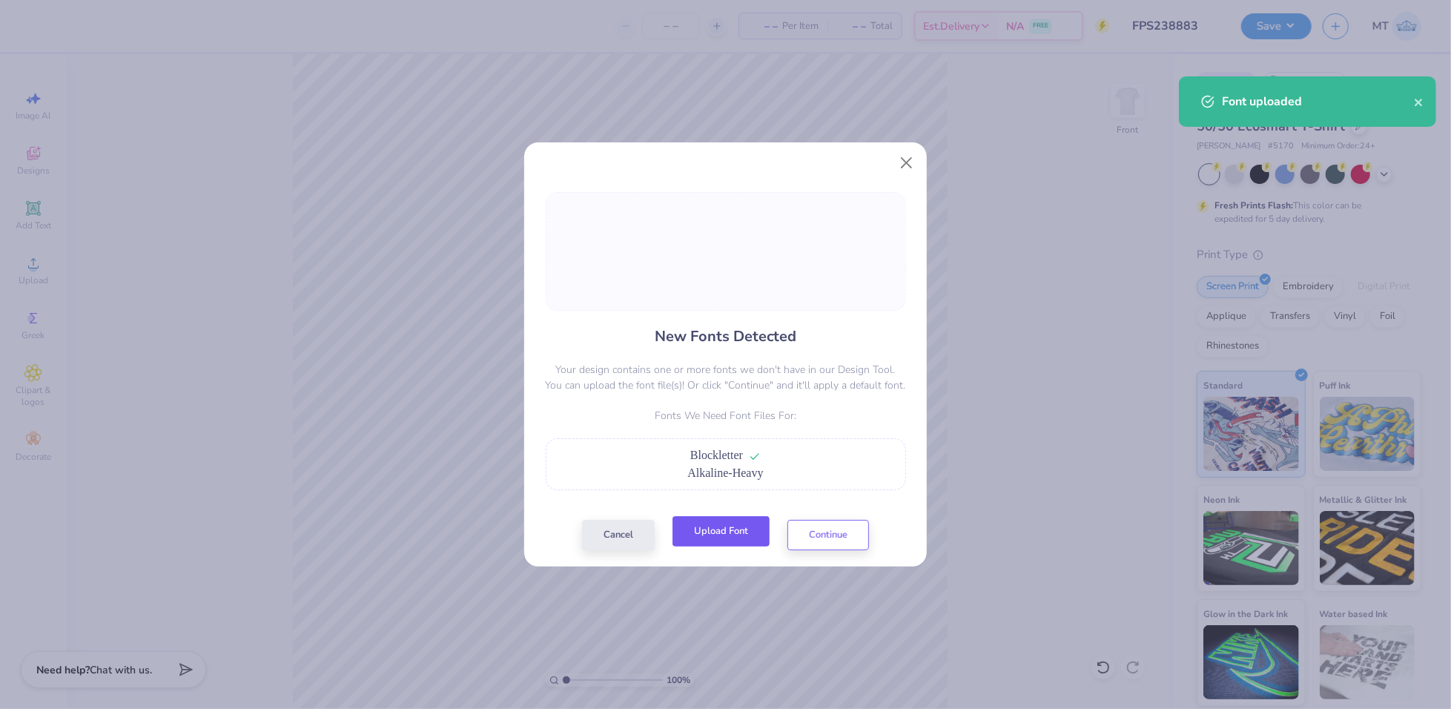
click at [737, 530] on button "Upload Font" at bounding box center [720, 531] width 97 height 30
click at [749, 528] on button "Upload Font" at bounding box center [720, 531] width 97 height 30
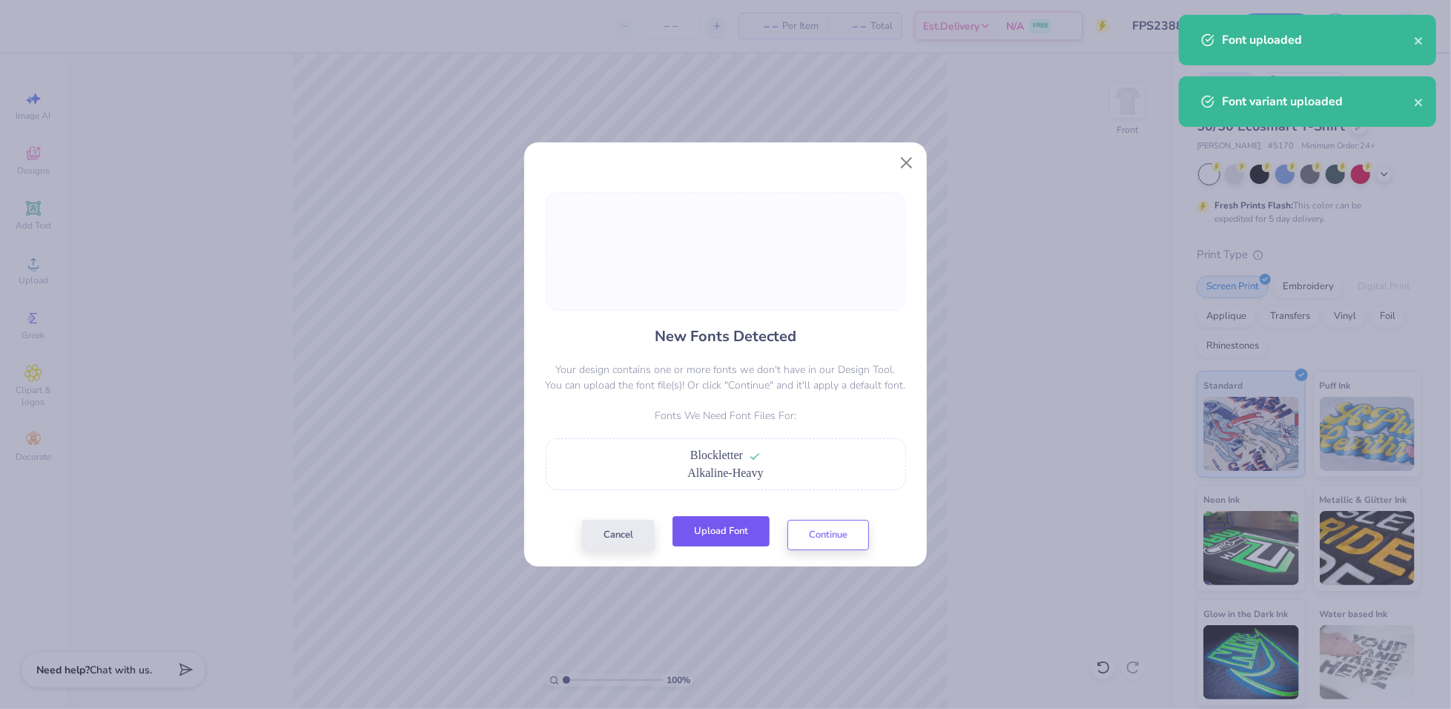
click at [736, 526] on button "Upload Font" at bounding box center [720, 531] width 97 height 30
click at [837, 529] on button "Continue" at bounding box center [828, 531] width 82 height 30
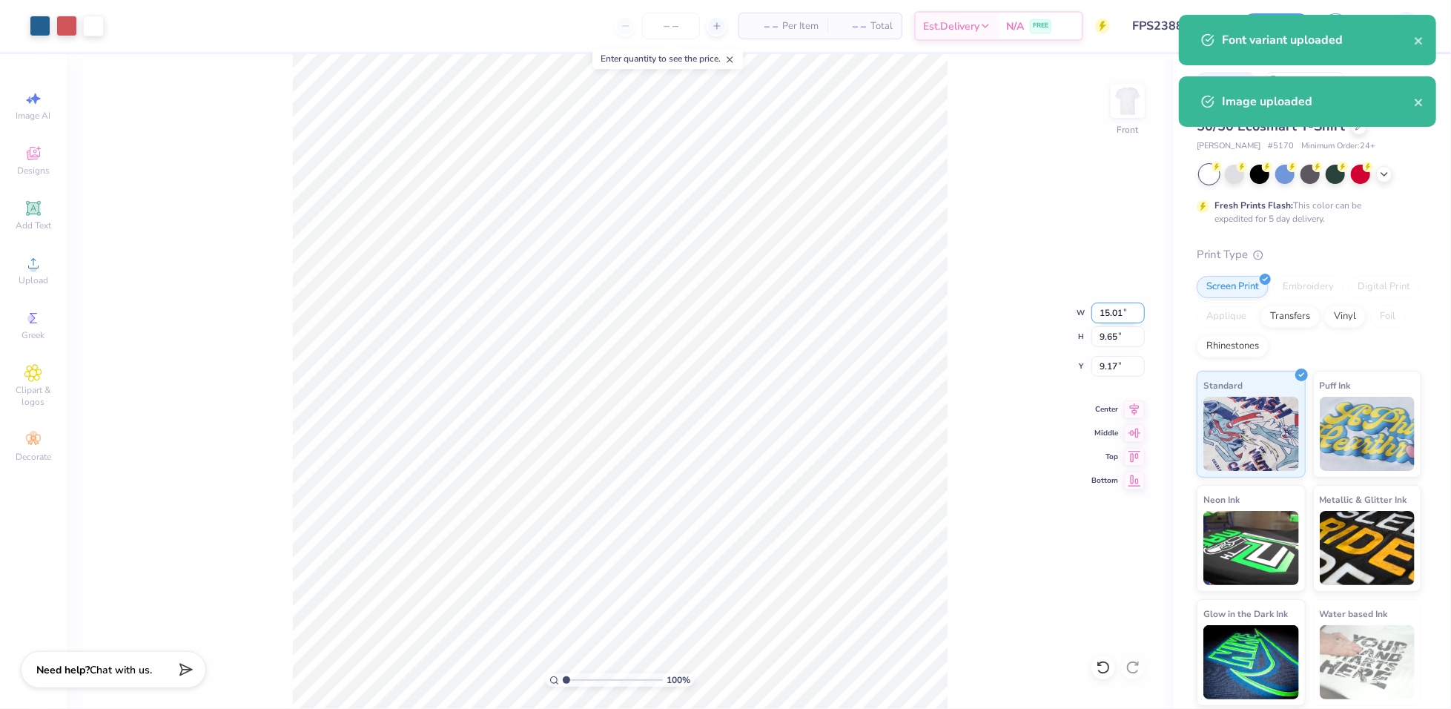
click at [1117, 311] on input "15.01" at bounding box center [1117, 313] width 53 height 21
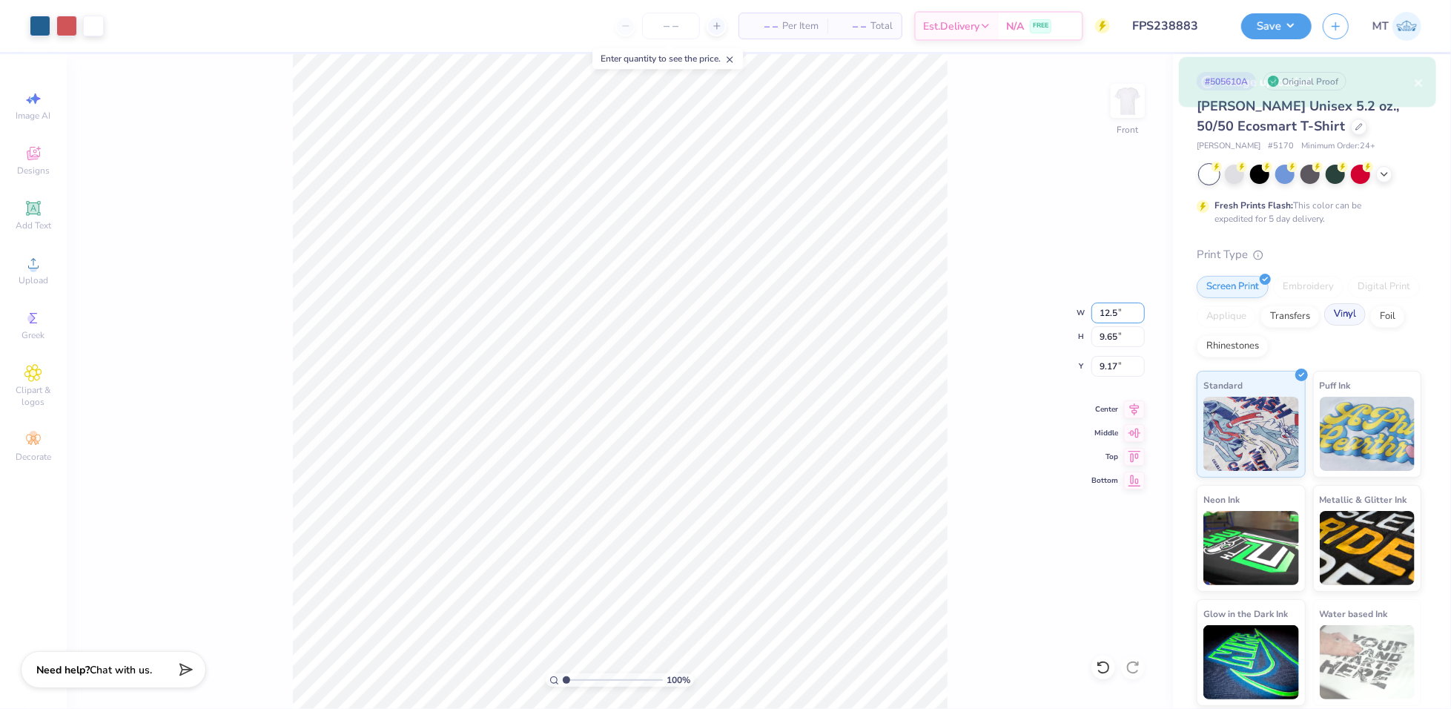
type input "12.50"
type input "8.04"
type input "9.98"
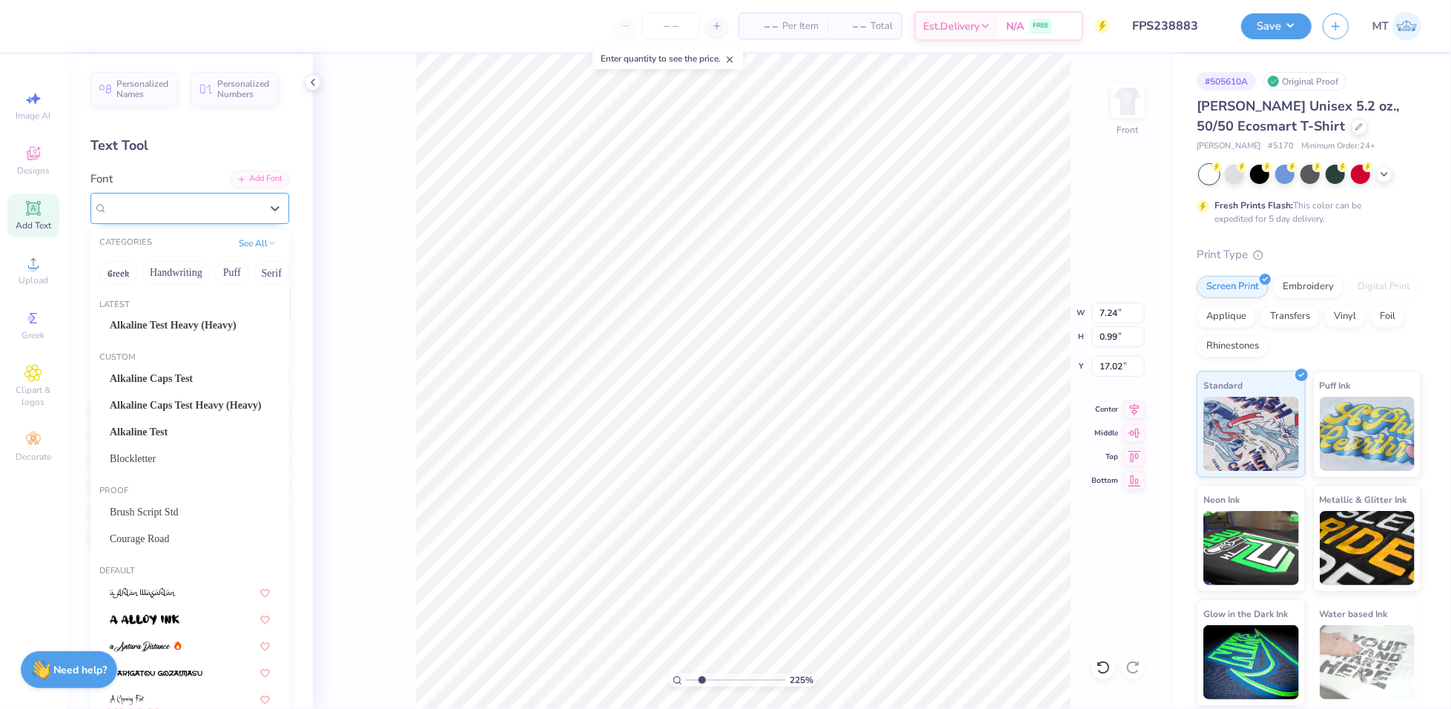
click at [224, 207] on div "Super Dream" at bounding box center [184, 207] width 156 height 23
click at [197, 328] on span "Alkaline Test Heavy (Heavy)" at bounding box center [173, 325] width 127 height 16
type input "2.2489180581102"
type input "5.87"
type input "1.01"
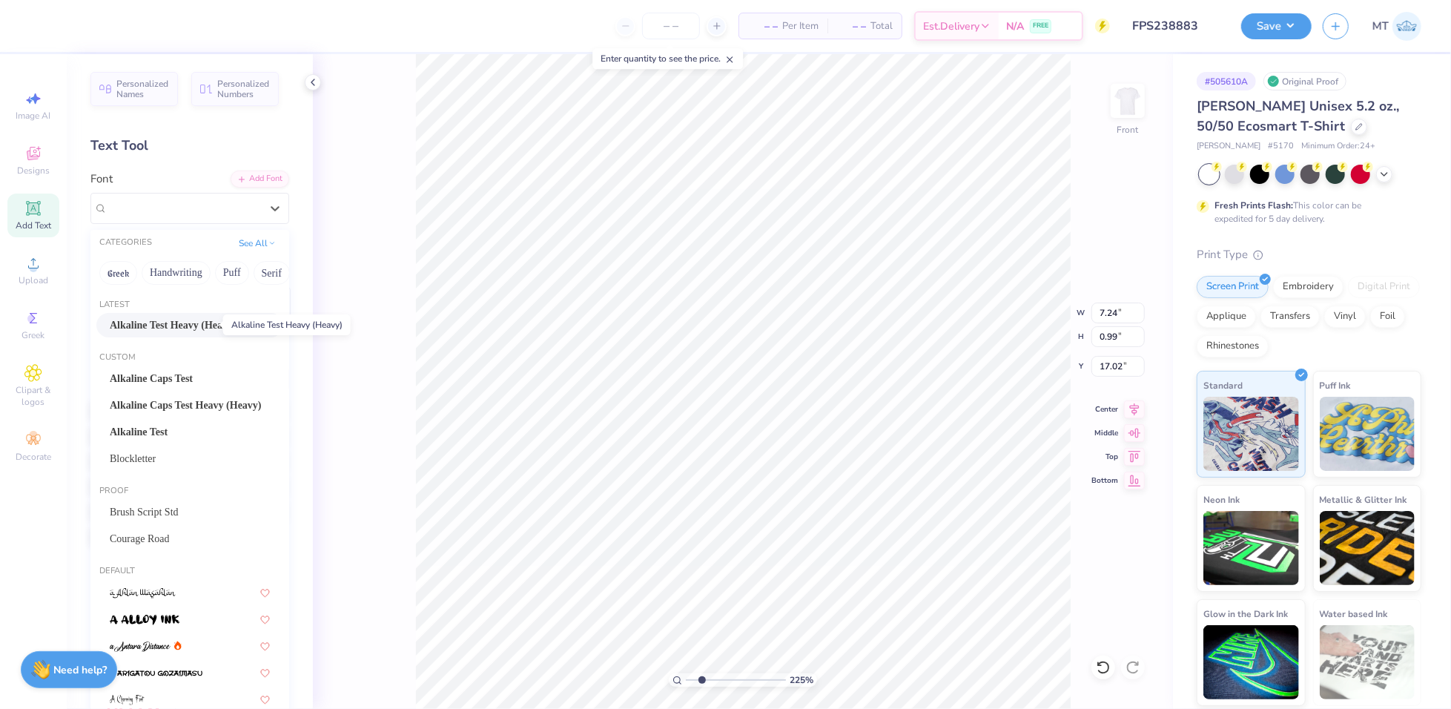
type input "16.96"
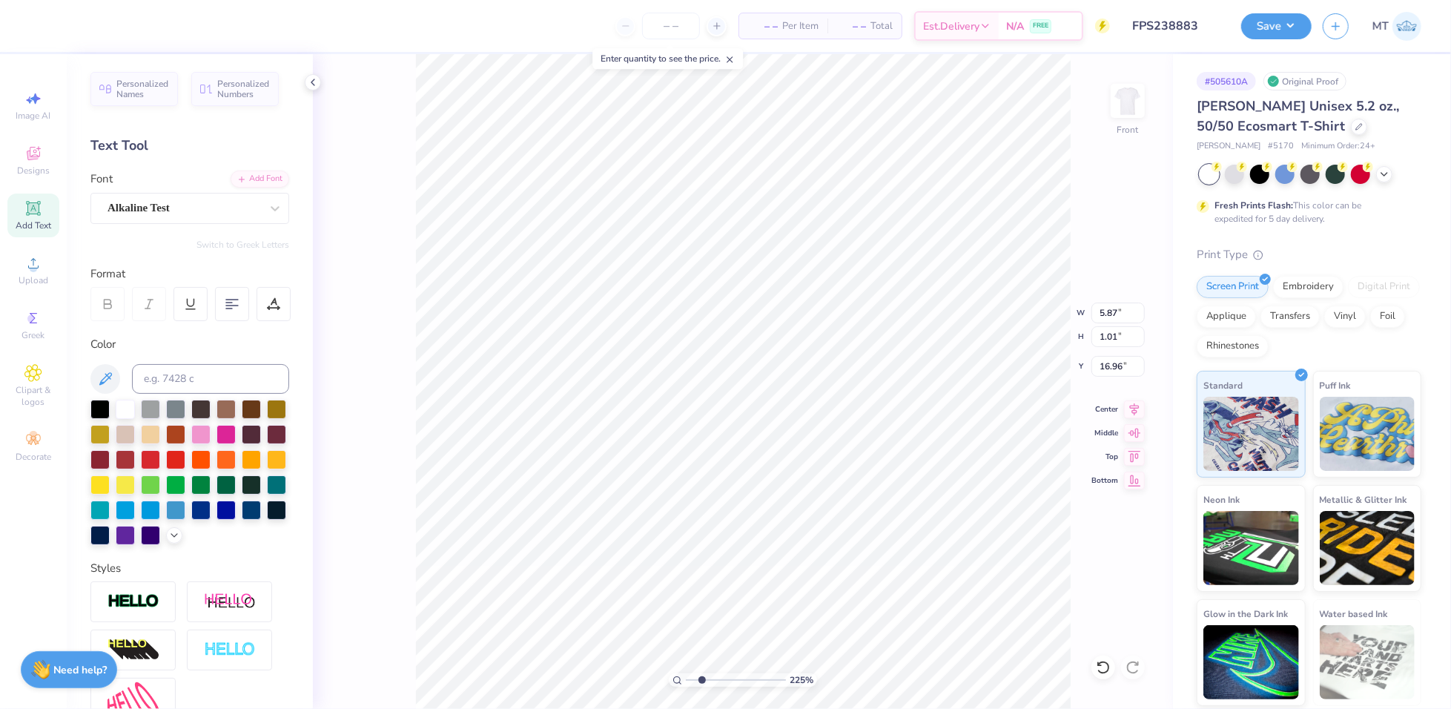
type input "2.2489180581102"
type input "17.01"
type input "10"
type input "5.87"
type input "1.01"
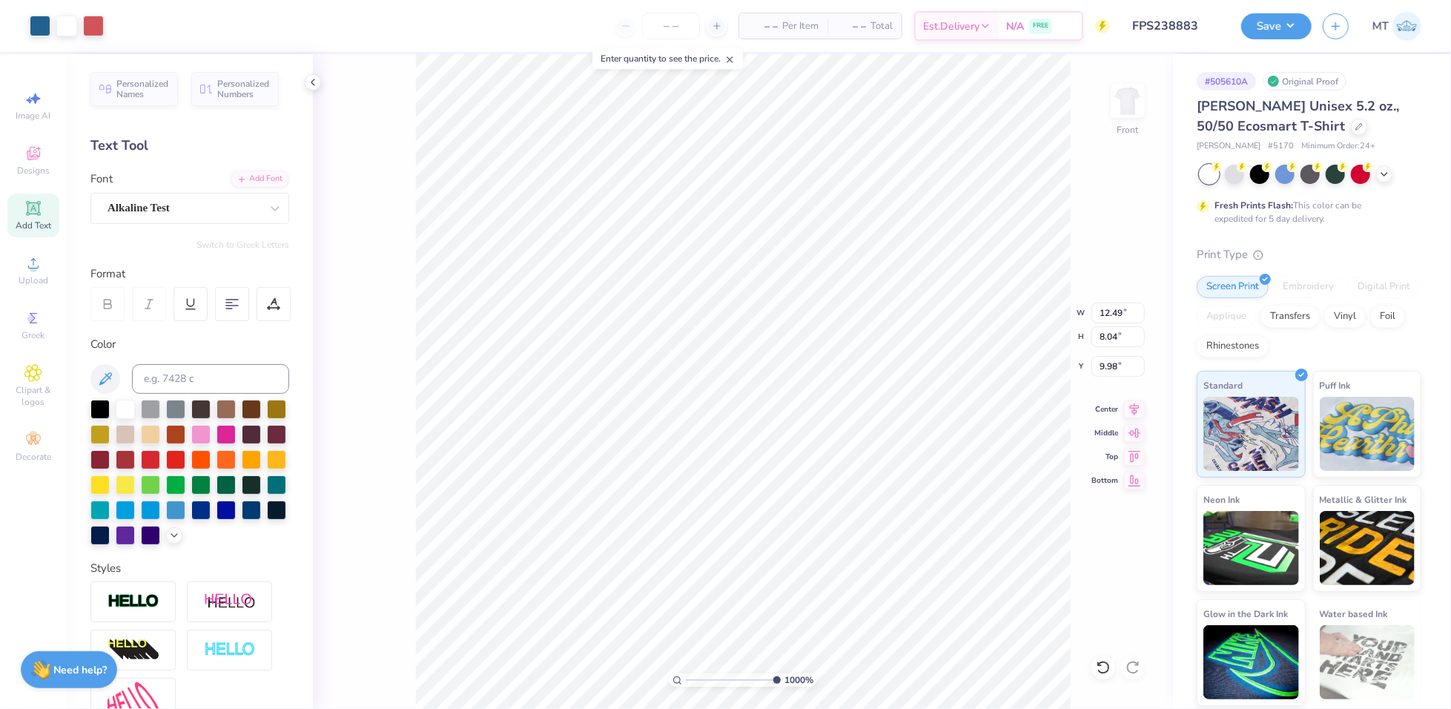
type input "20.52"
type input "12.49"
type input "8.04"
type input "9.98"
type input "5.87"
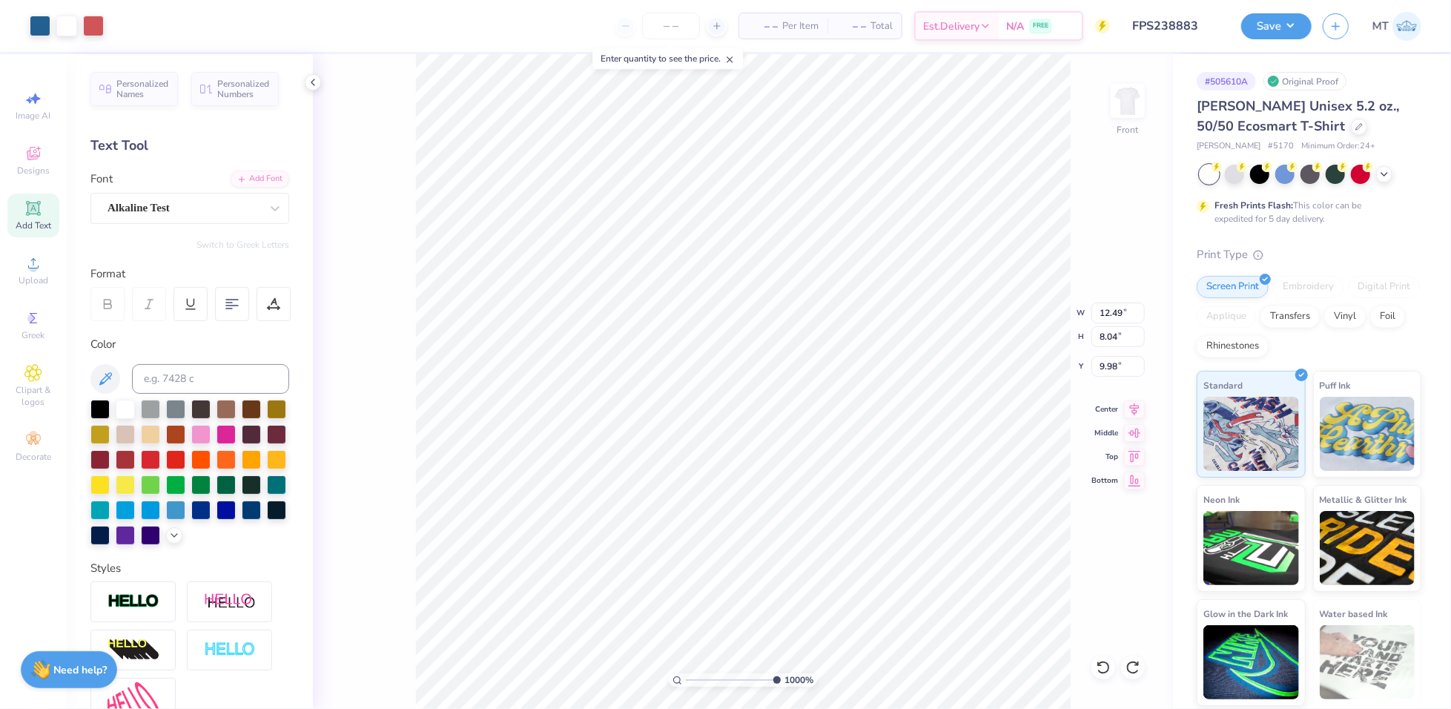
type input "1.01"
type input "20.52"
type input "4.27702715257538"
type input "17.01"
type input "1"
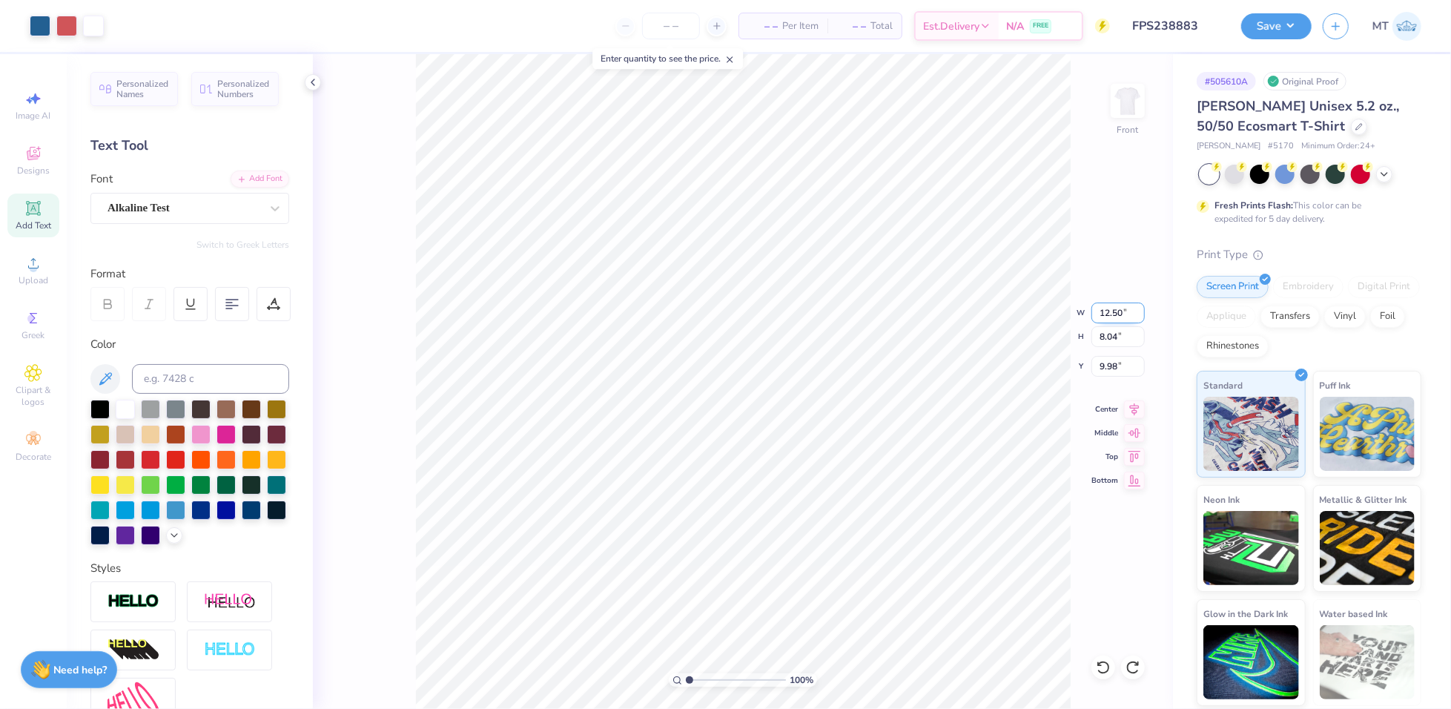
click at [1117, 313] on input "12.50" at bounding box center [1117, 313] width 53 height 21
click at [1110, 371] on input "9.98" at bounding box center [1117, 366] width 53 height 21
type input "2.00"
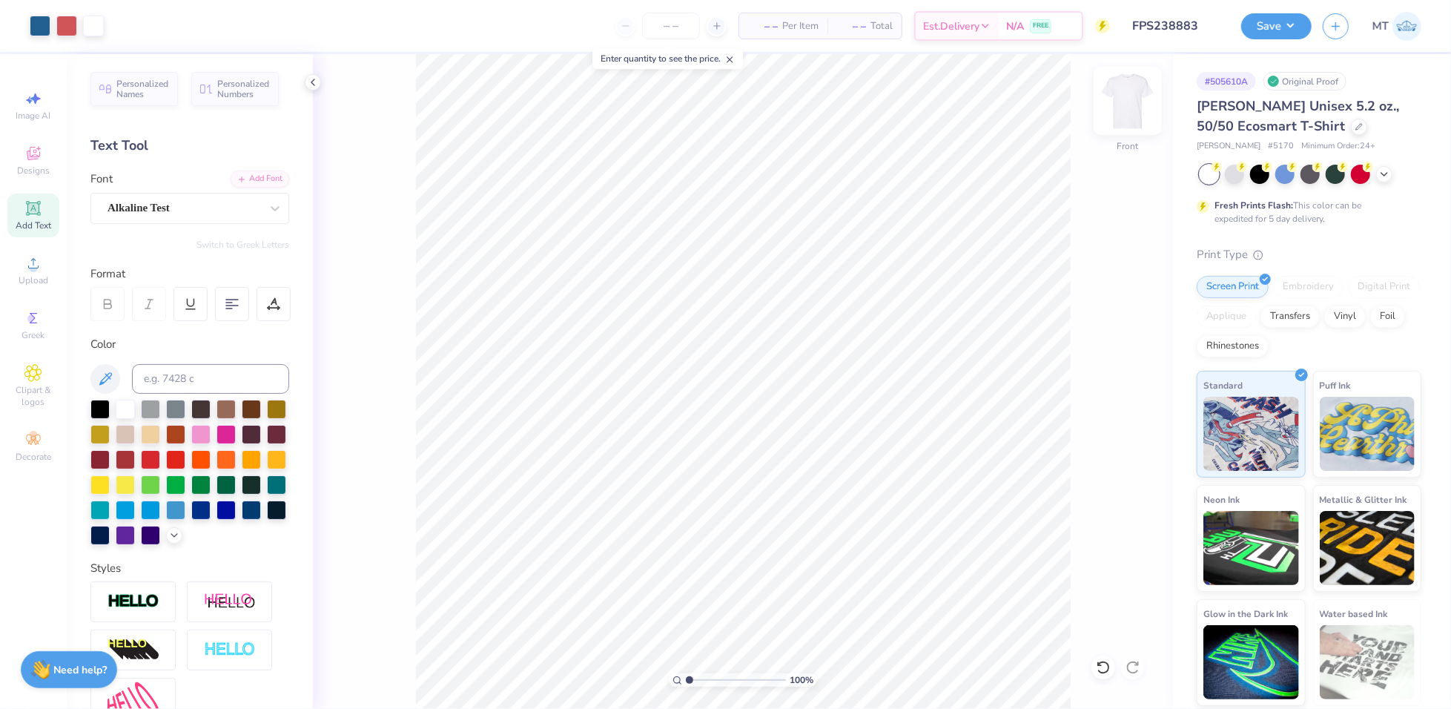
click at [1131, 119] on img at bounding box center [1127, 100] width 59 height 59
click at [28, 275] on span "Upload" at bounding box center [34, 280] width 30 height 12
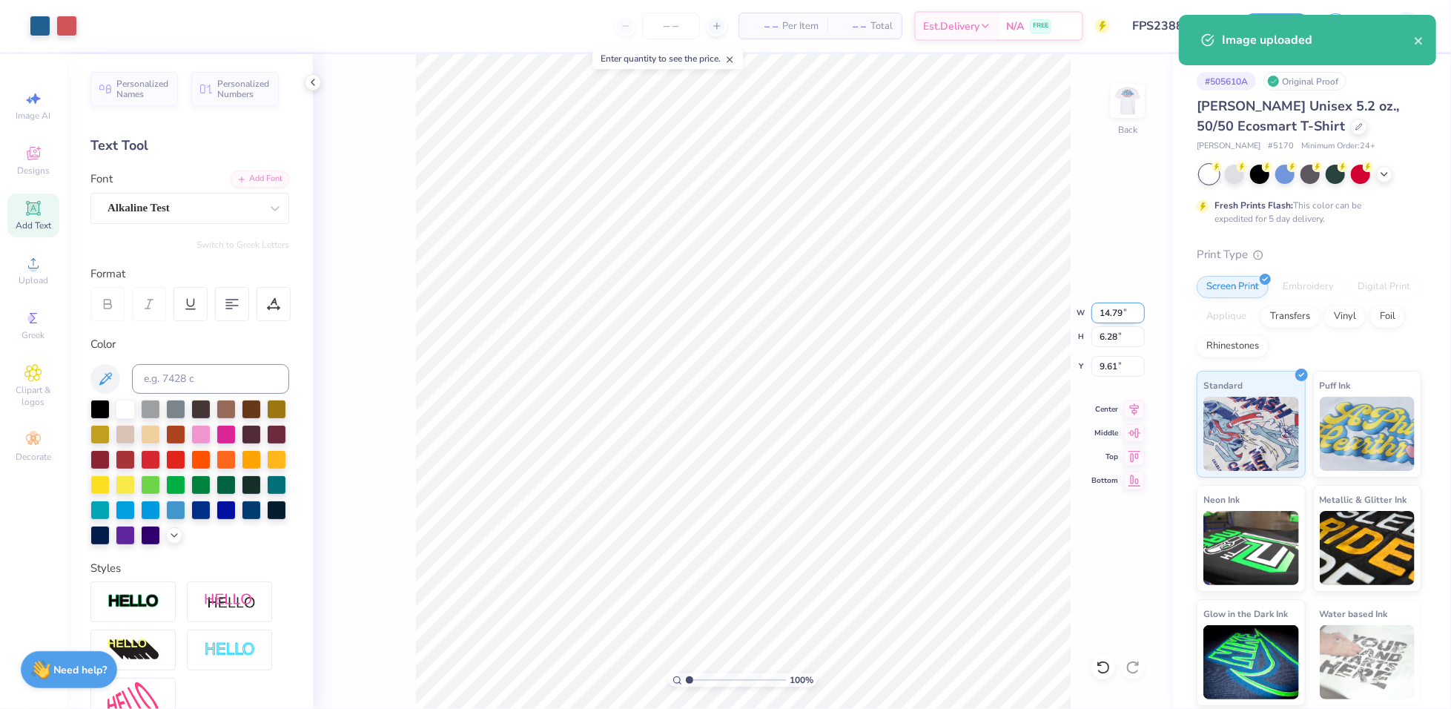
click at [1108, 305] on input "14.79" at bounding box center [1117, 313] width 53 height 21
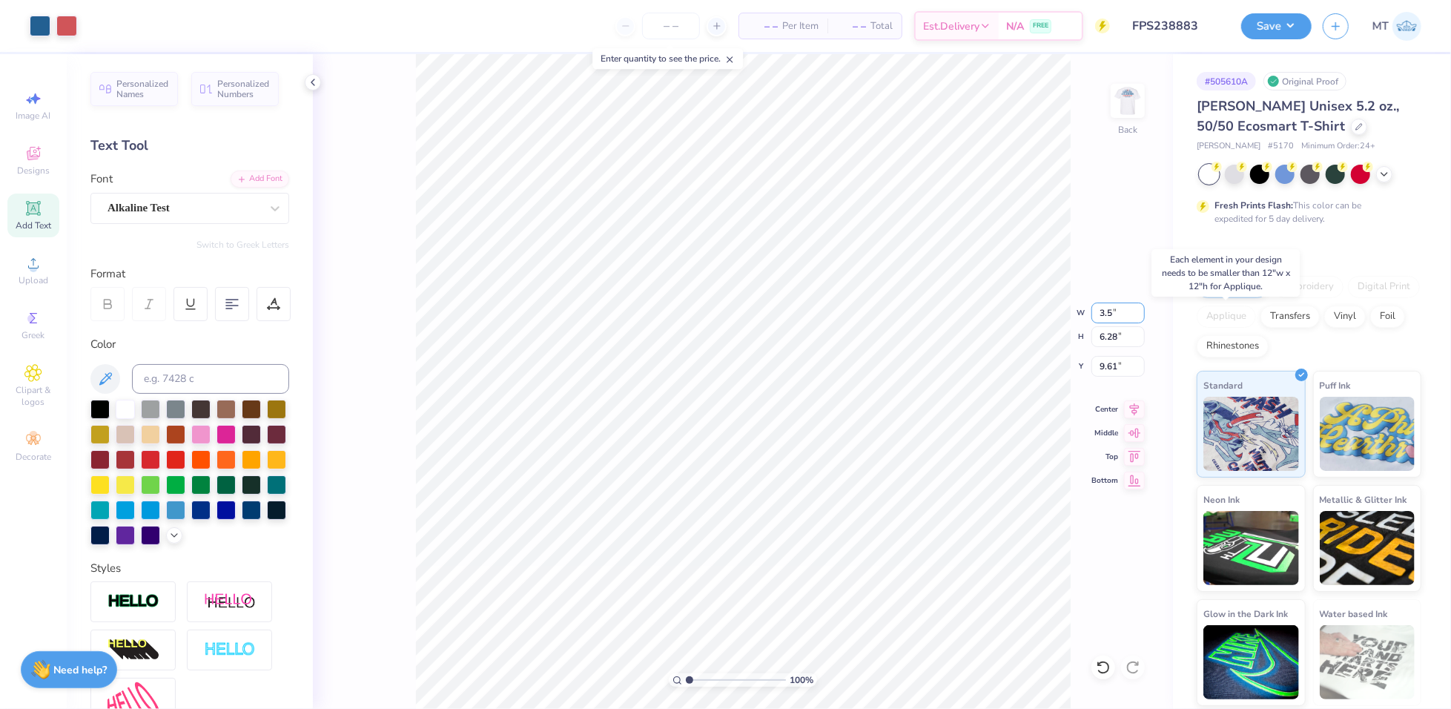
type input "3.50"
type input "1.49"
type input "3.00"
click at [1110, 306] on input "3.50" at bounding box center [1117, 313] width 53 height 21
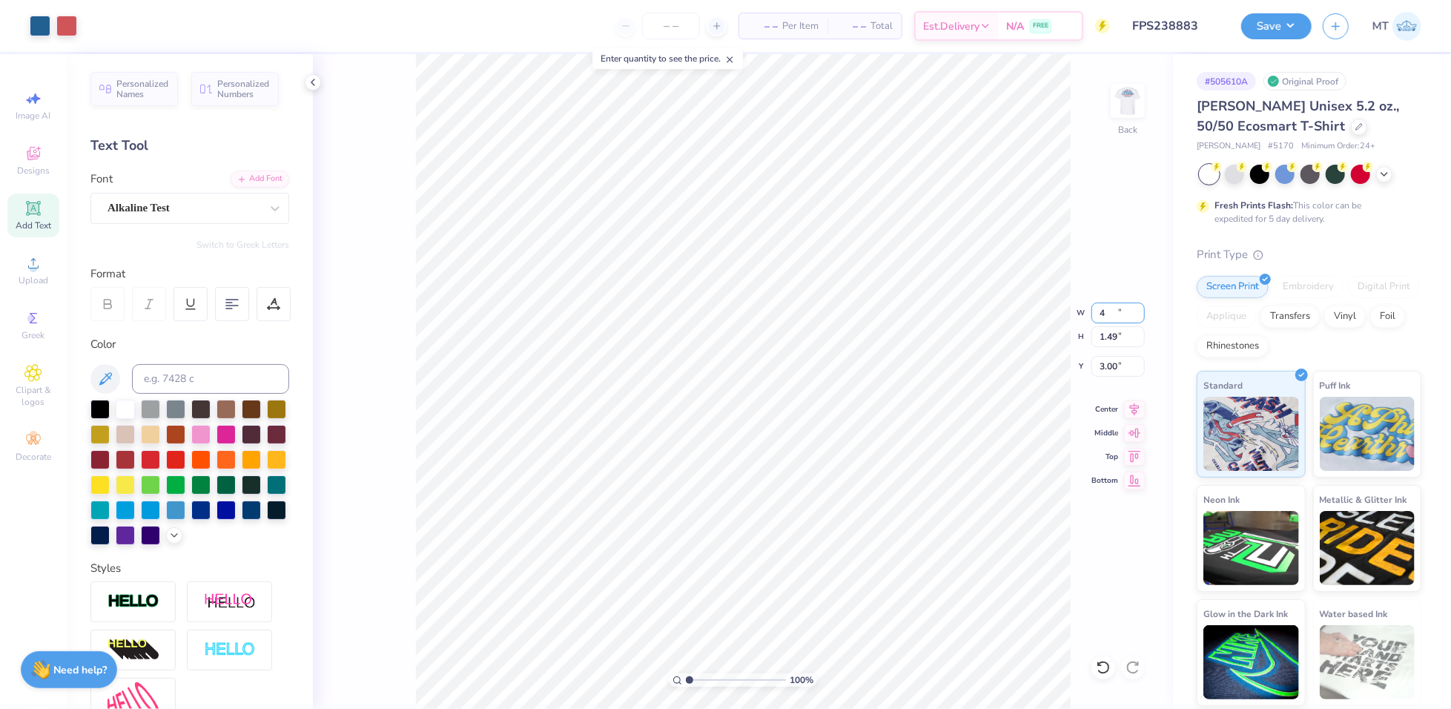
type input "4.00"
type input "1.70"
click at [1105, 367] on input "2.89" at bounding box center [1117, 366] width 53 height 21
type input "3.00"
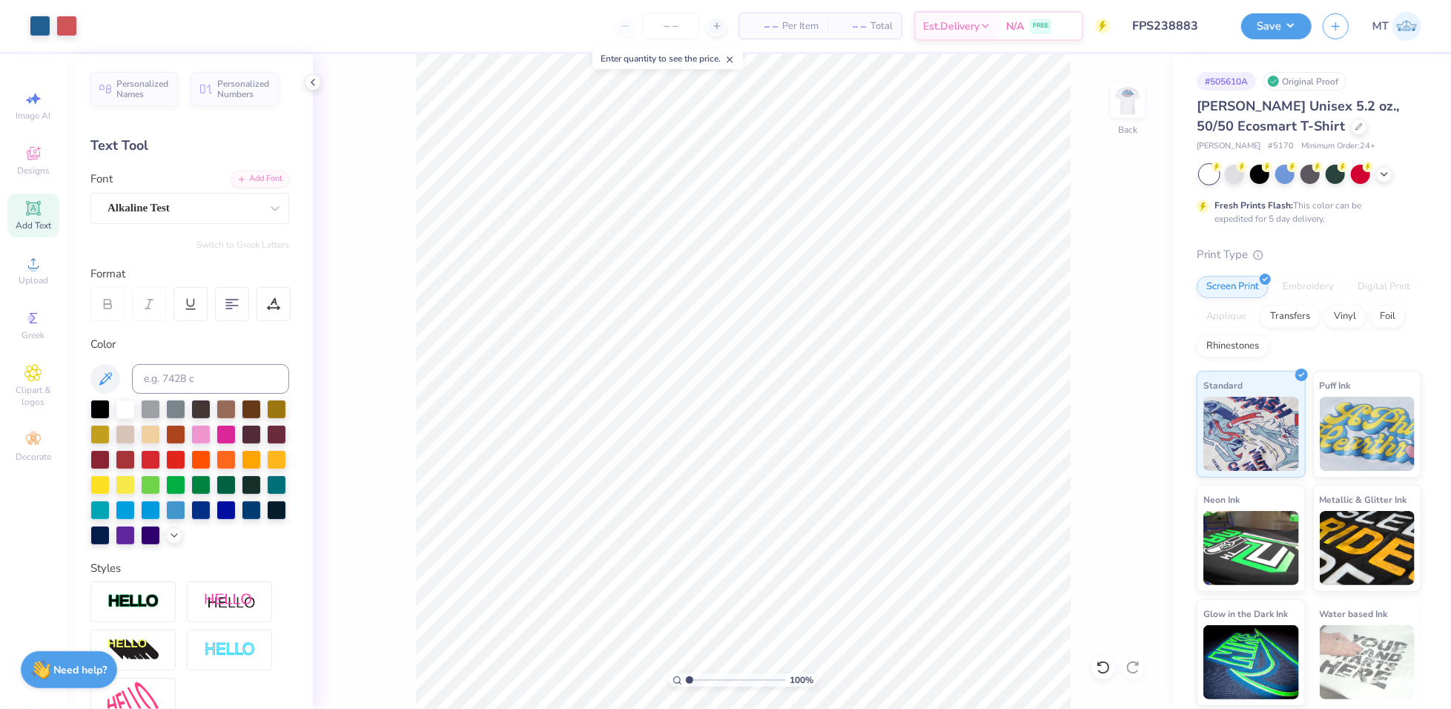
click at [1085, 320] on div "100 % Back" at bounding box center [743, 381] width 860 height 655
click at [1300, 30] on button "Save" at bounding box center [1276, 24] width 70 height 26
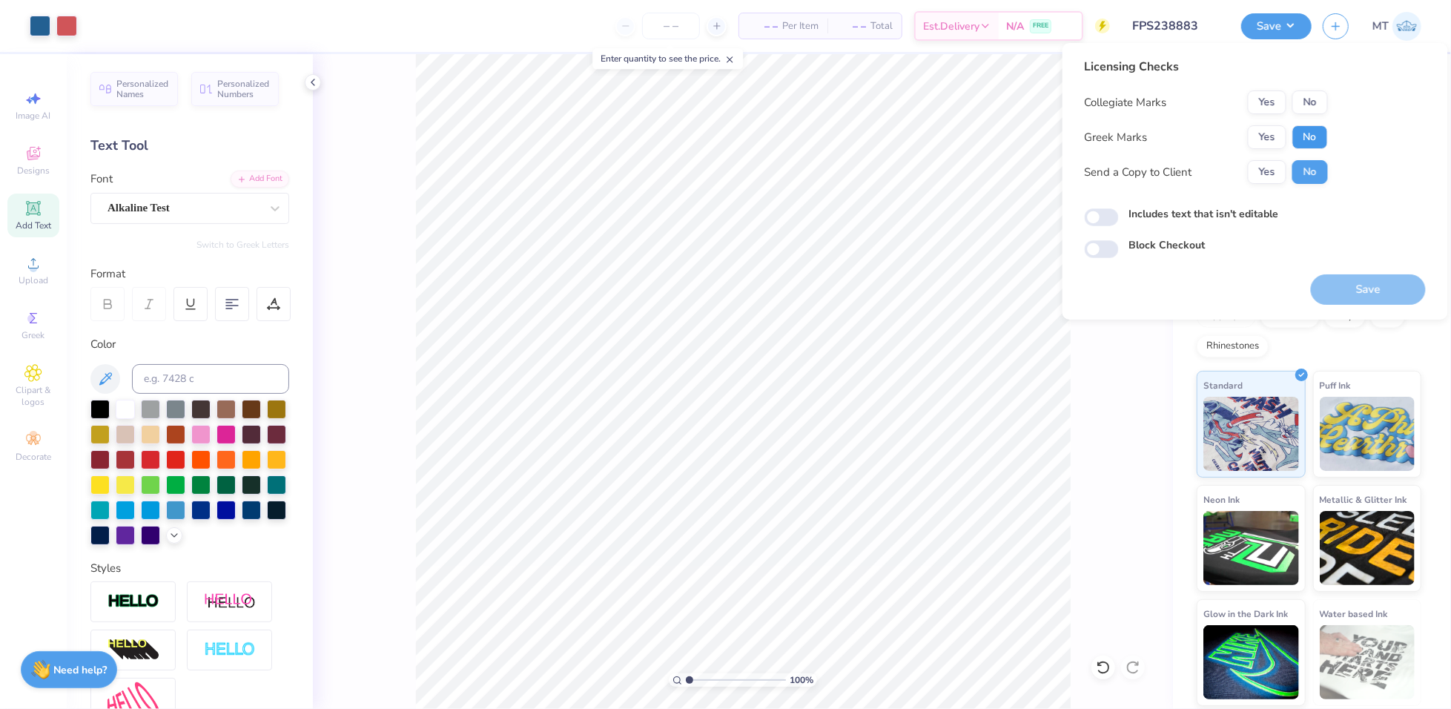
click at [1312, 136] on button "No" at bounding box center [1310, 137] width 36 height 24
click at [1309, 102] on button "No" at bounding box center [1310, 102] width 36 height 24
click at [1365, 287] on button "Save" at bounding box center [1368, 289] width 115 height 30
